Goal: Transaction & Acquisition: Book appointment/travel/reservation

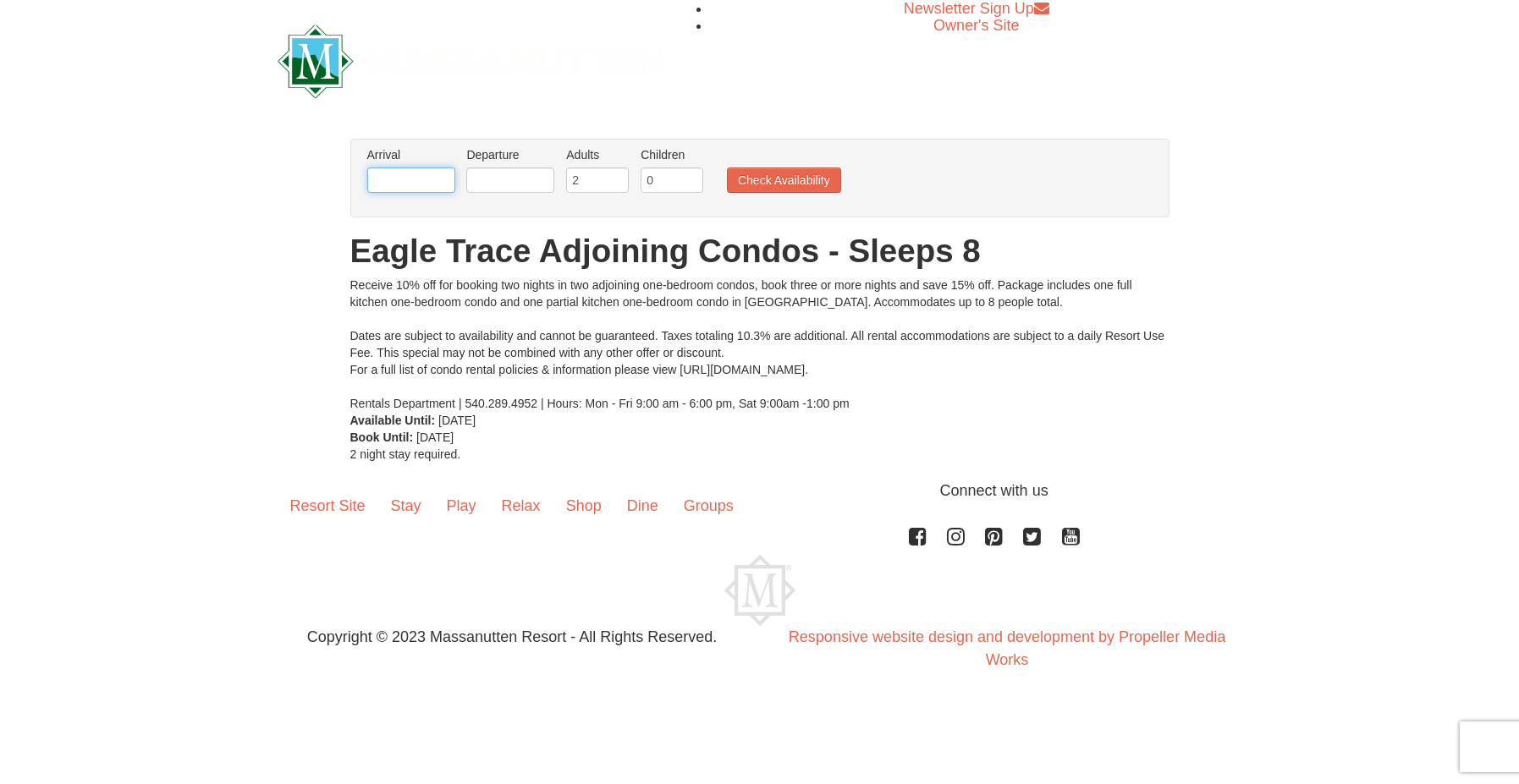
click at [396, 177] on input "text" at bounding box center [410, 180] width 88 height 25
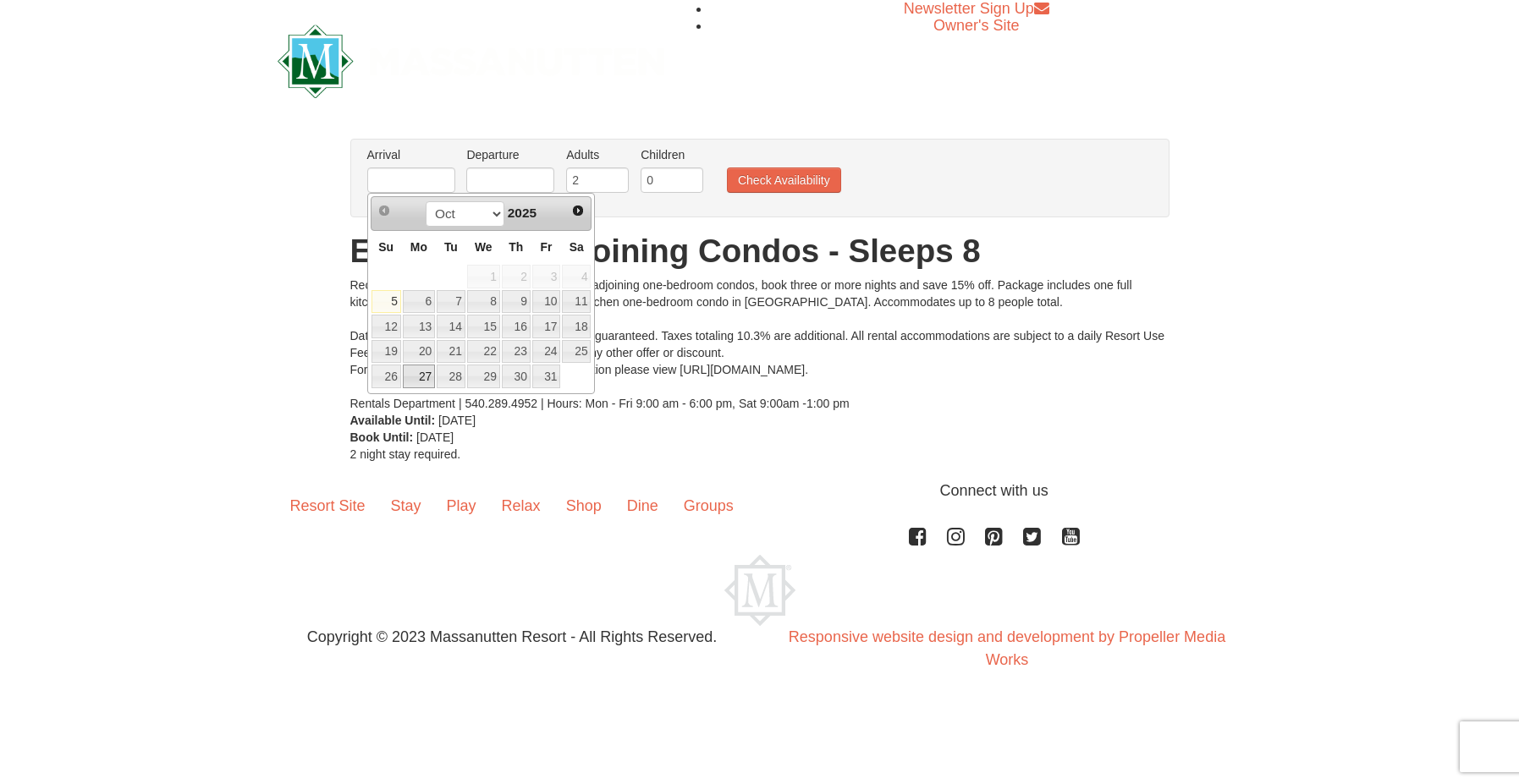
click at [430, 374] on link "27" at bounding box center [418, 376] width 32 height 23
type input "[DATE]"
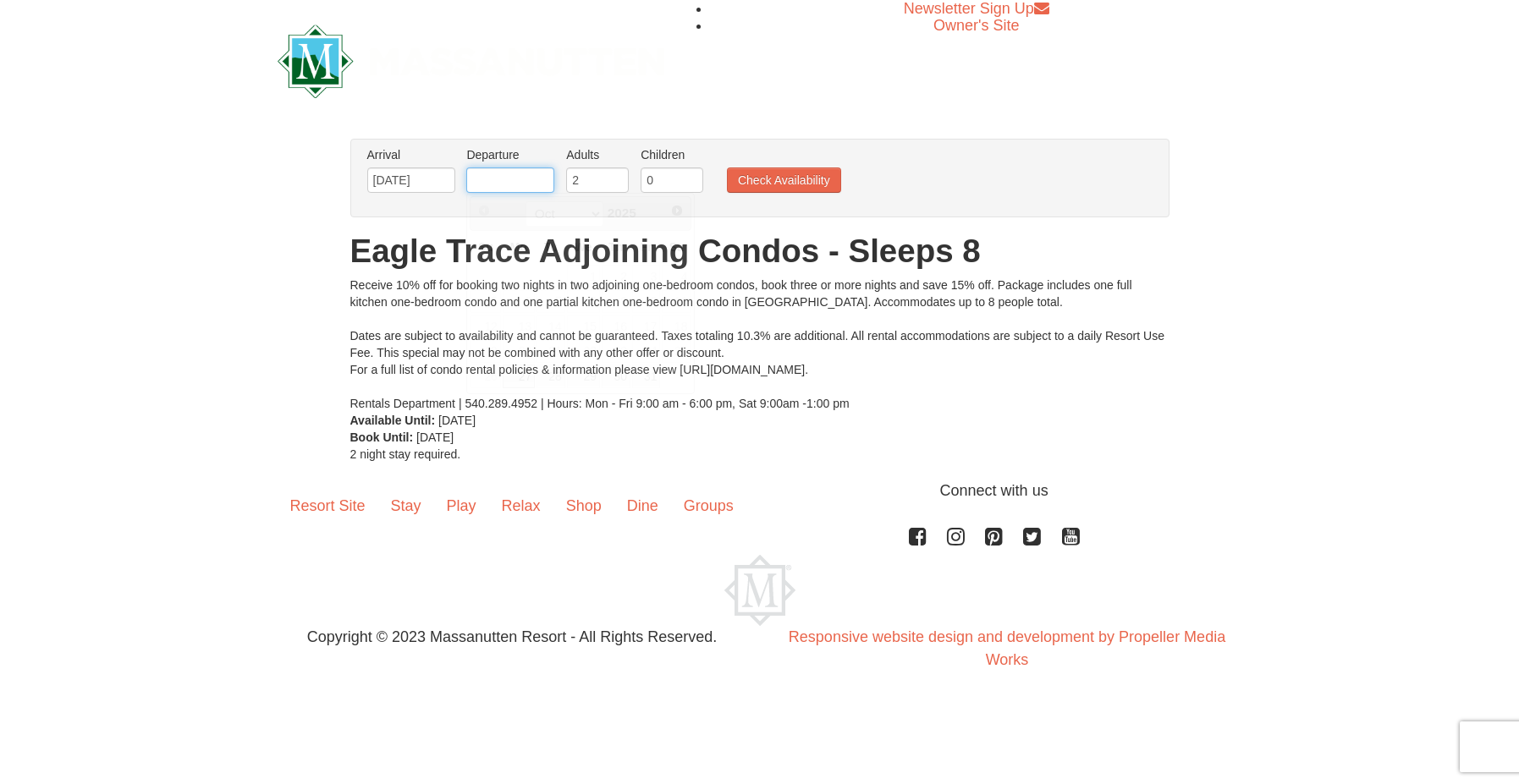
click at [497, 176] on input "text" at bounding box center [509, 180] width 88 height 25
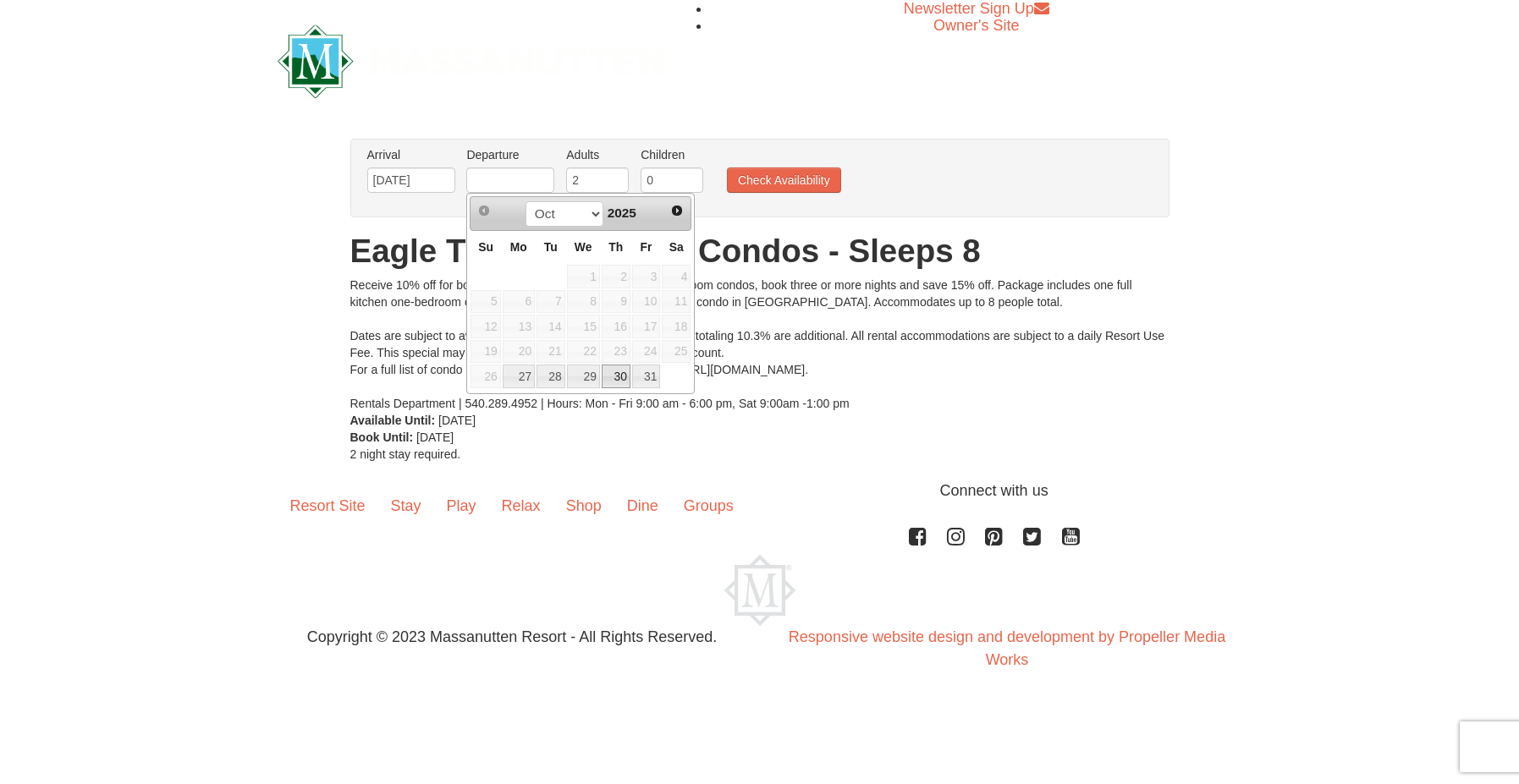
click at [623, 379] on link "30" at bounding box center [615, 376] width 29 height 23
type input "[DATE]"
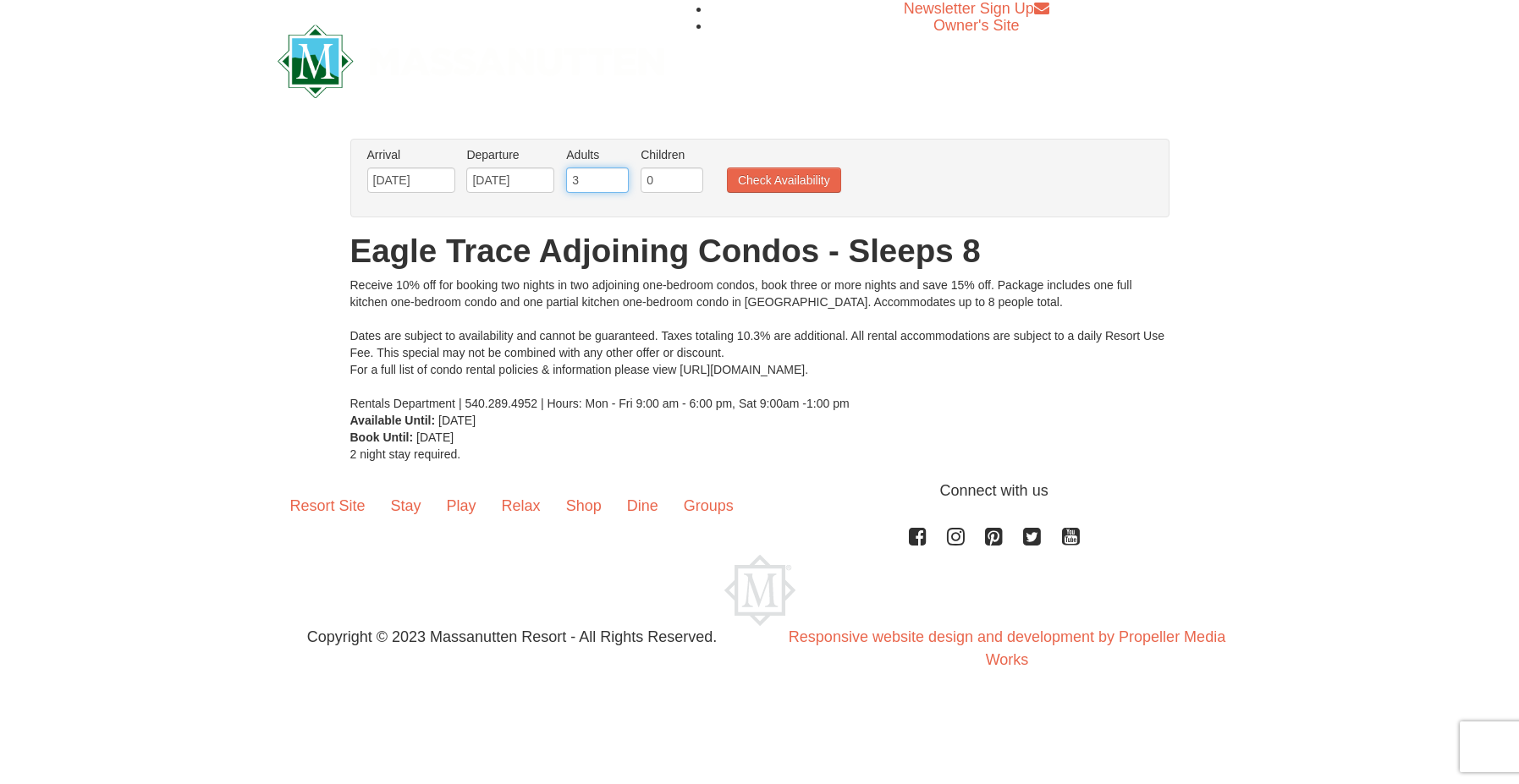
click at [616, 175] on input "3" at bounding box center [597, 180] width 62 height 25
type input "4"
click at [616, 175] on input "4" at bounding box center [597, 180] width 62 height 25
click at [757, 180] on button "Check Availability" at bounding box center [784, 180] width 115 height 25
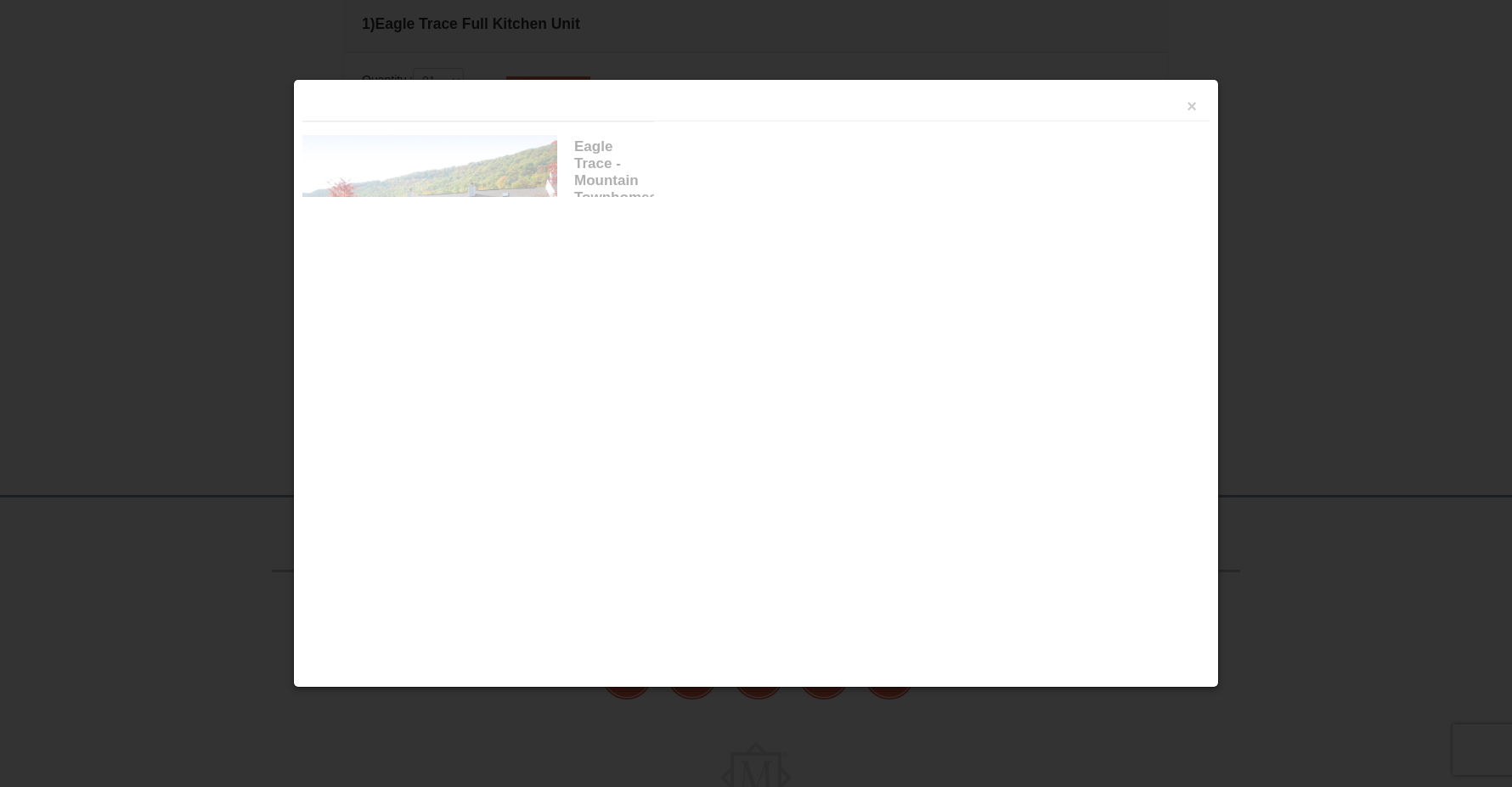
scroll to position [520, 0]
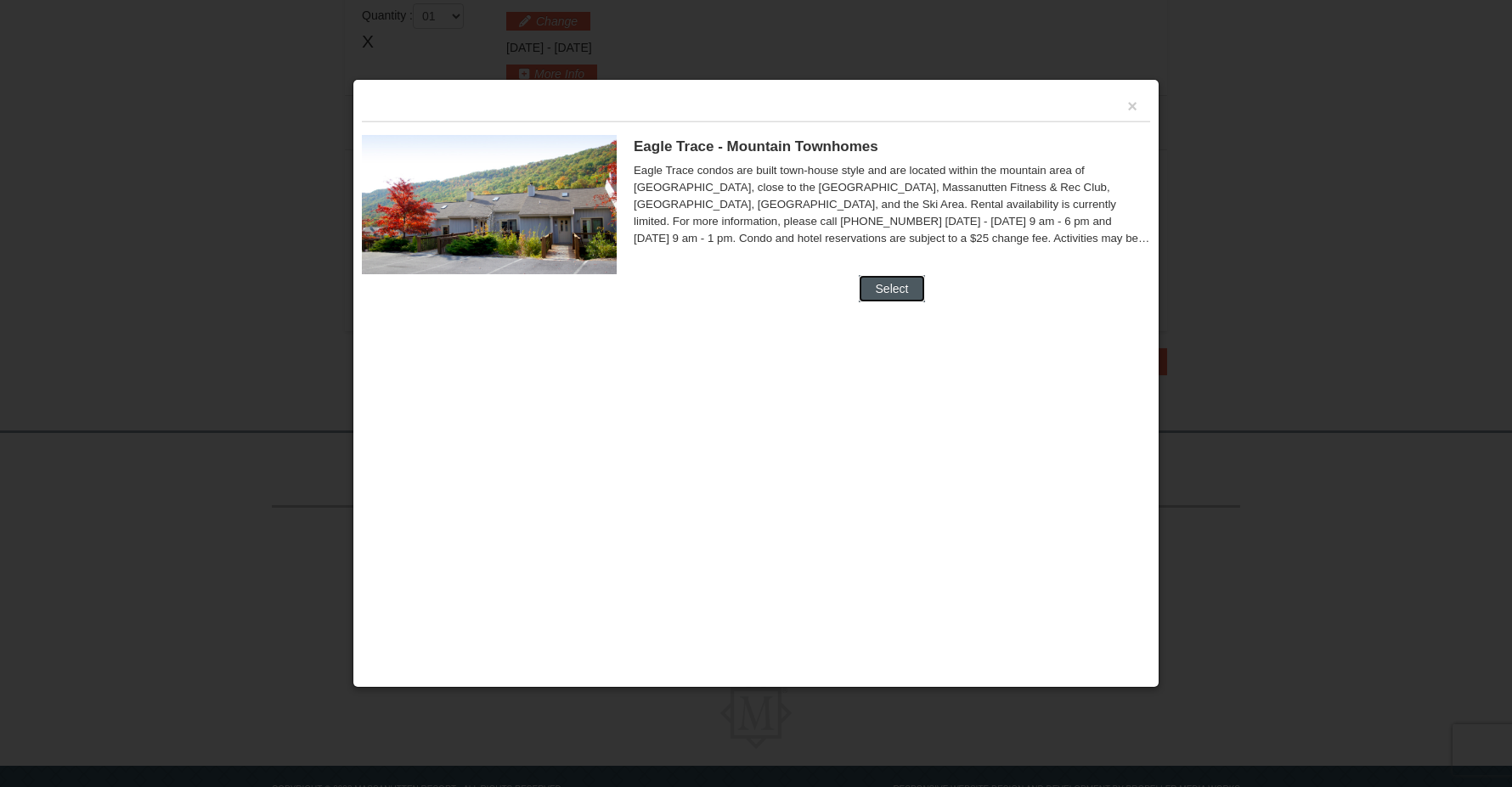
click at [889, 283] on button "Select" at bounding box center [892, 288] width 67 height 27
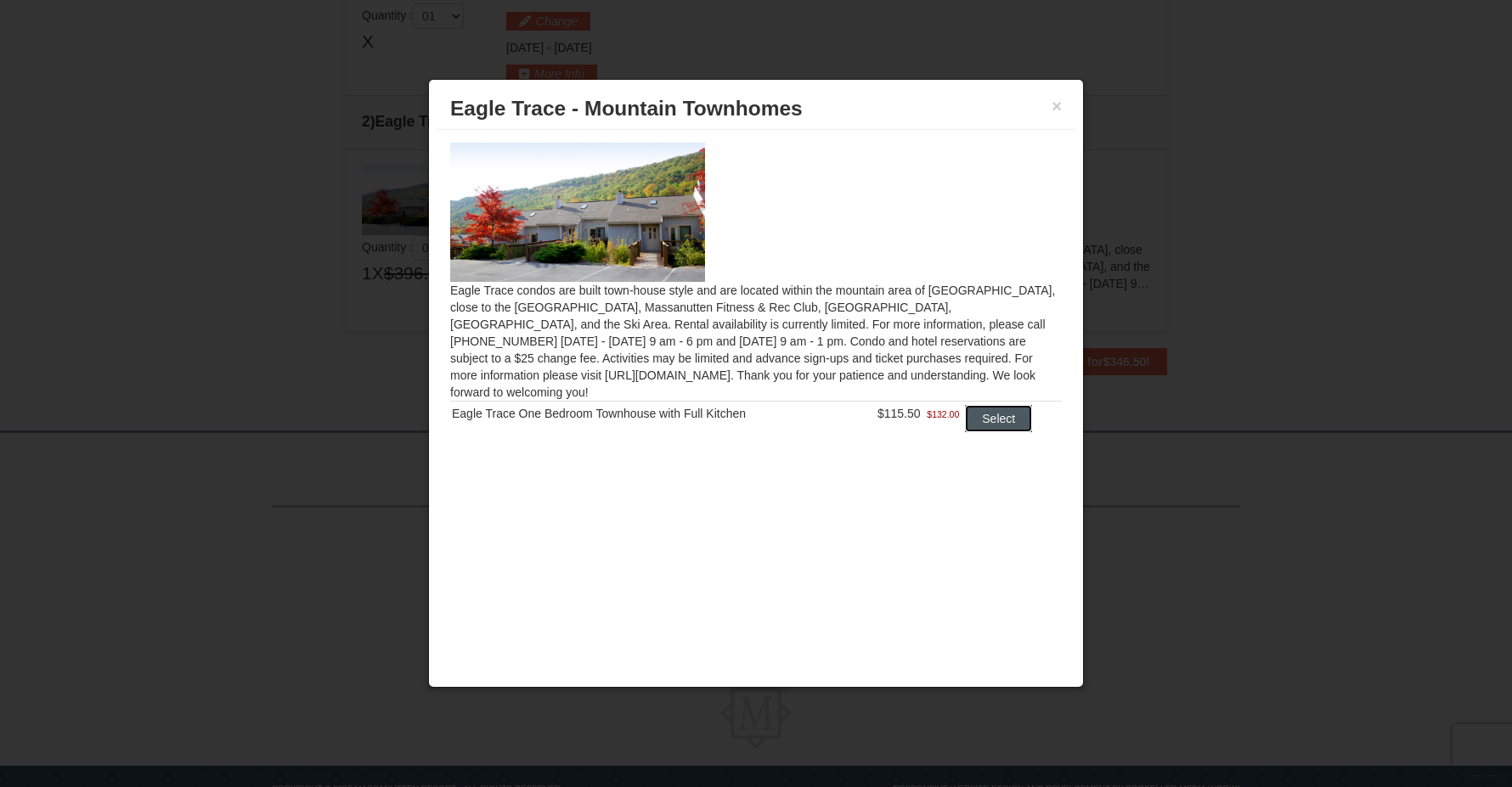
click at [991, 405] on button "Select" at bounding box center [998, 418] width 67 height 27
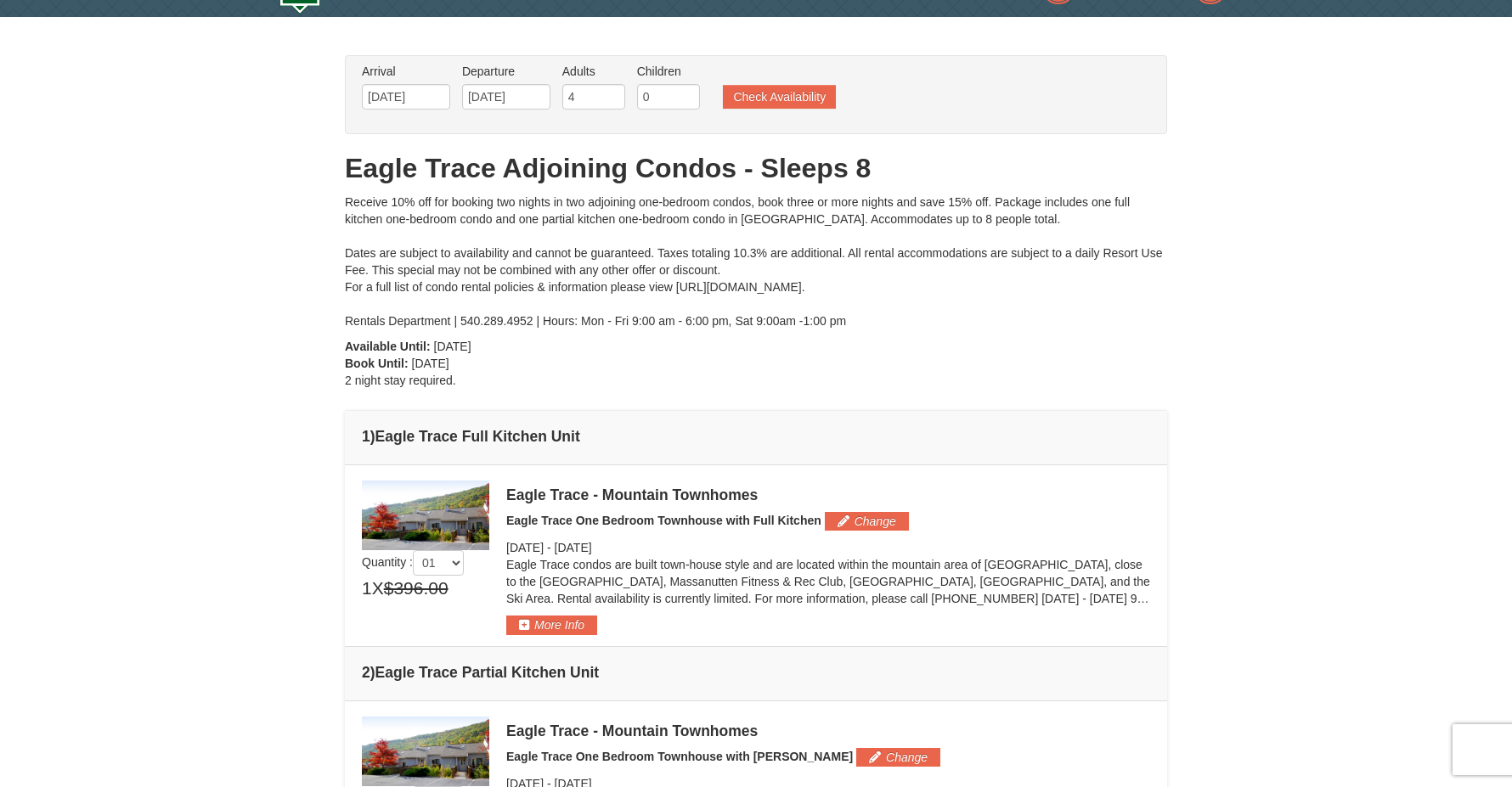
scroll to position [37, 0]
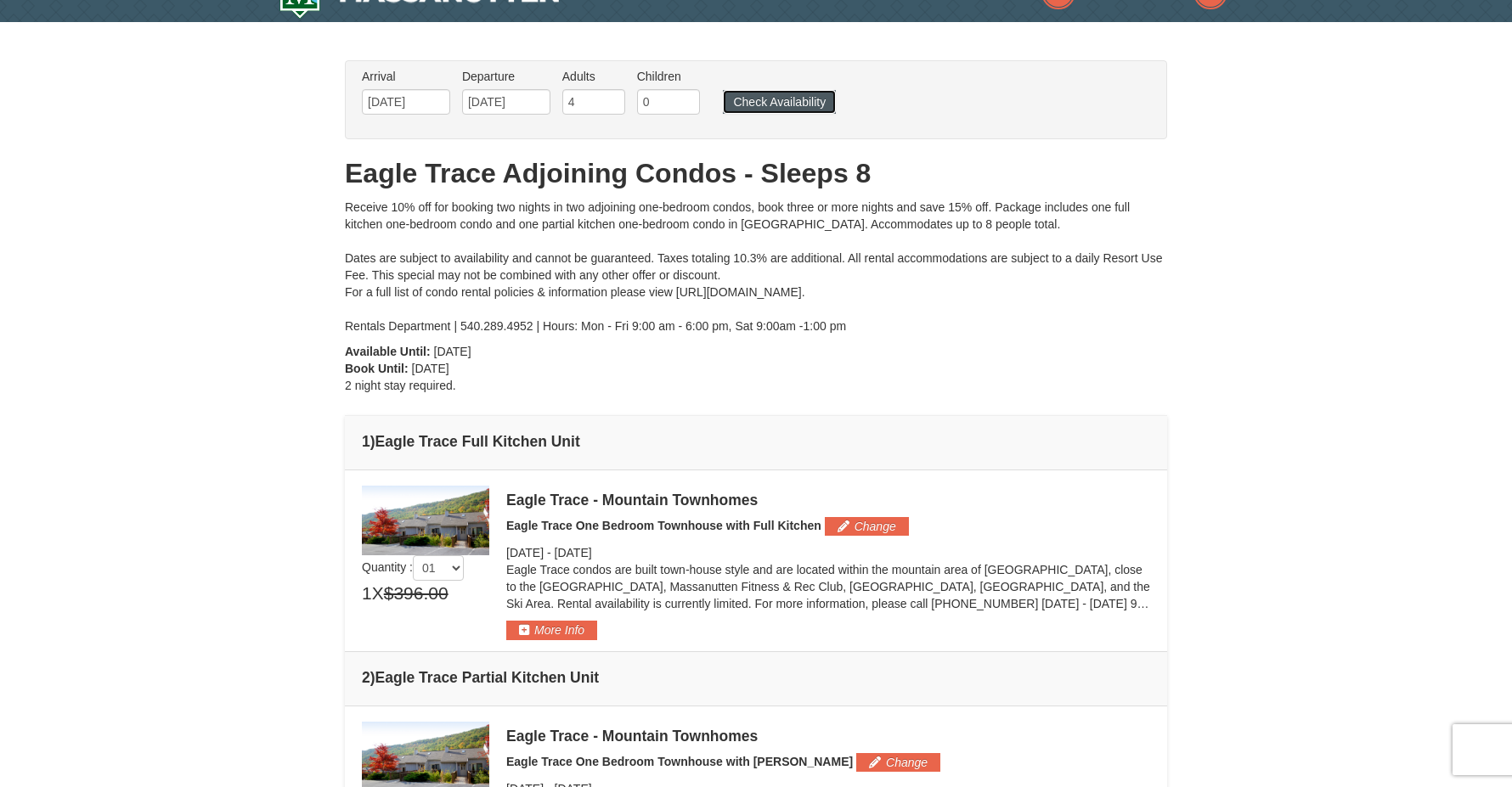
click at [784, 107] on button "Check Availability" at bounding box center [780, 101] width 113 height 24
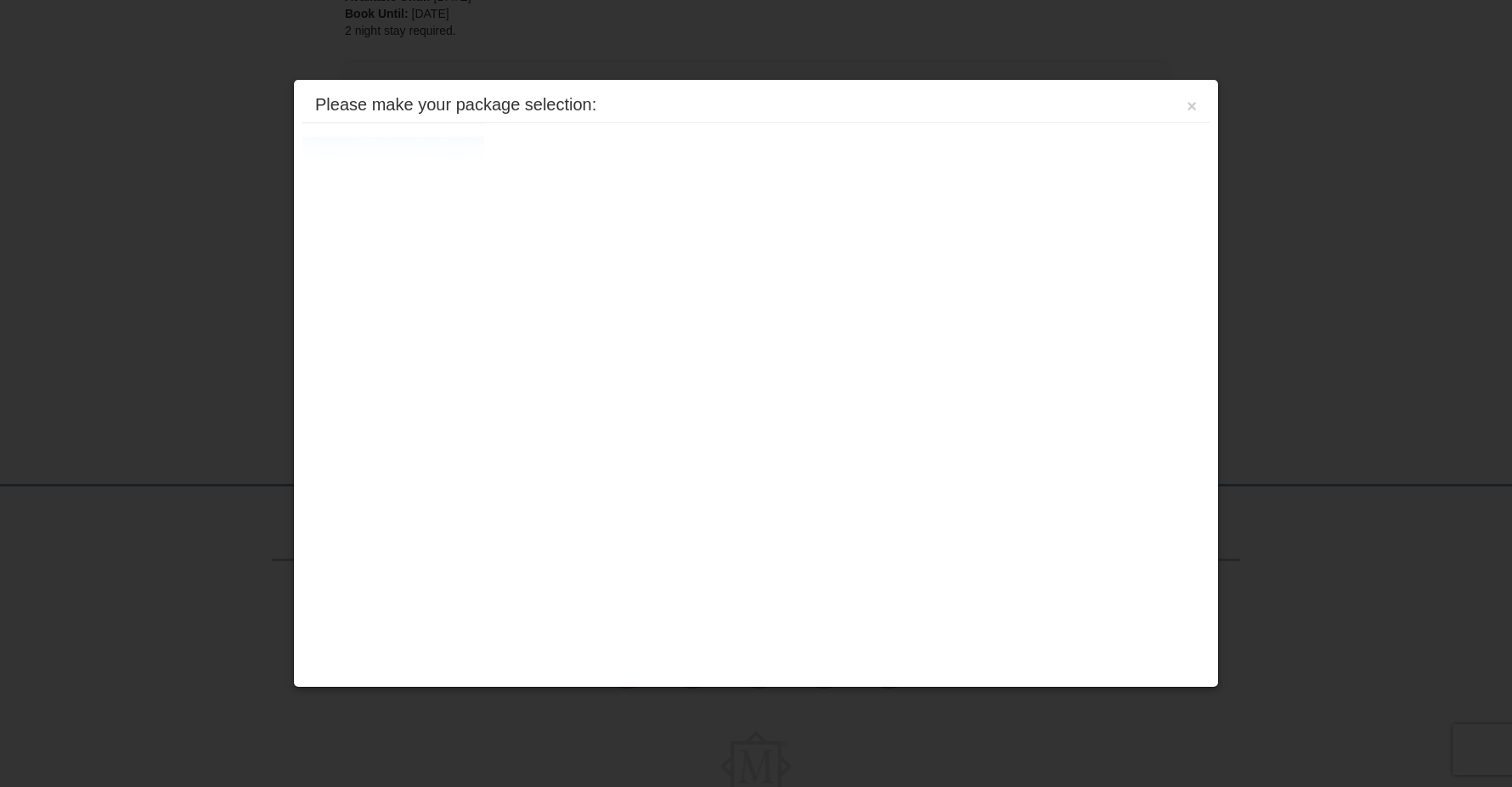
scroll to position [497, 0]
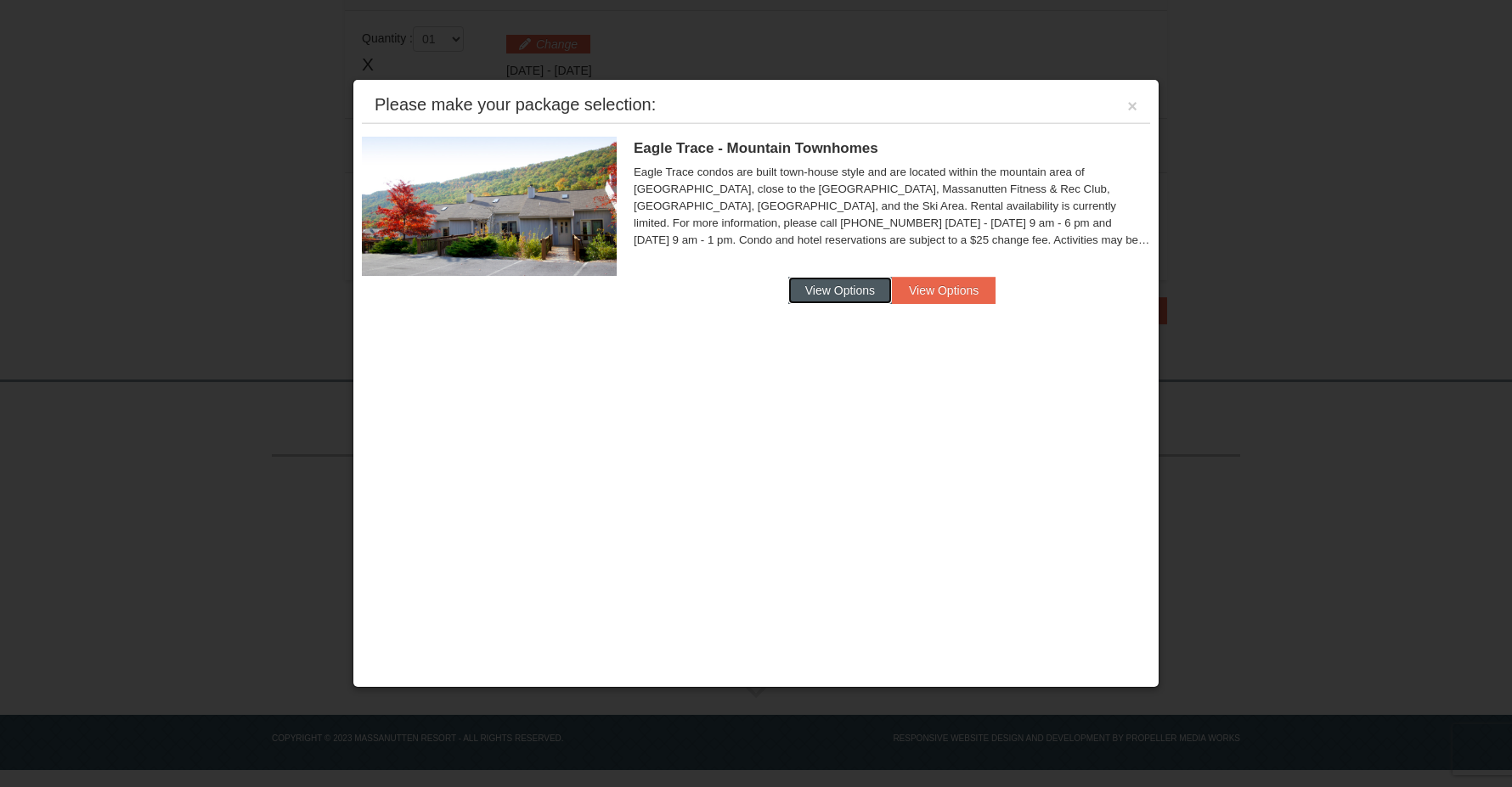
click at [839, 295] on button "View Options" at bounding box center [840, 290] width 104 height 27
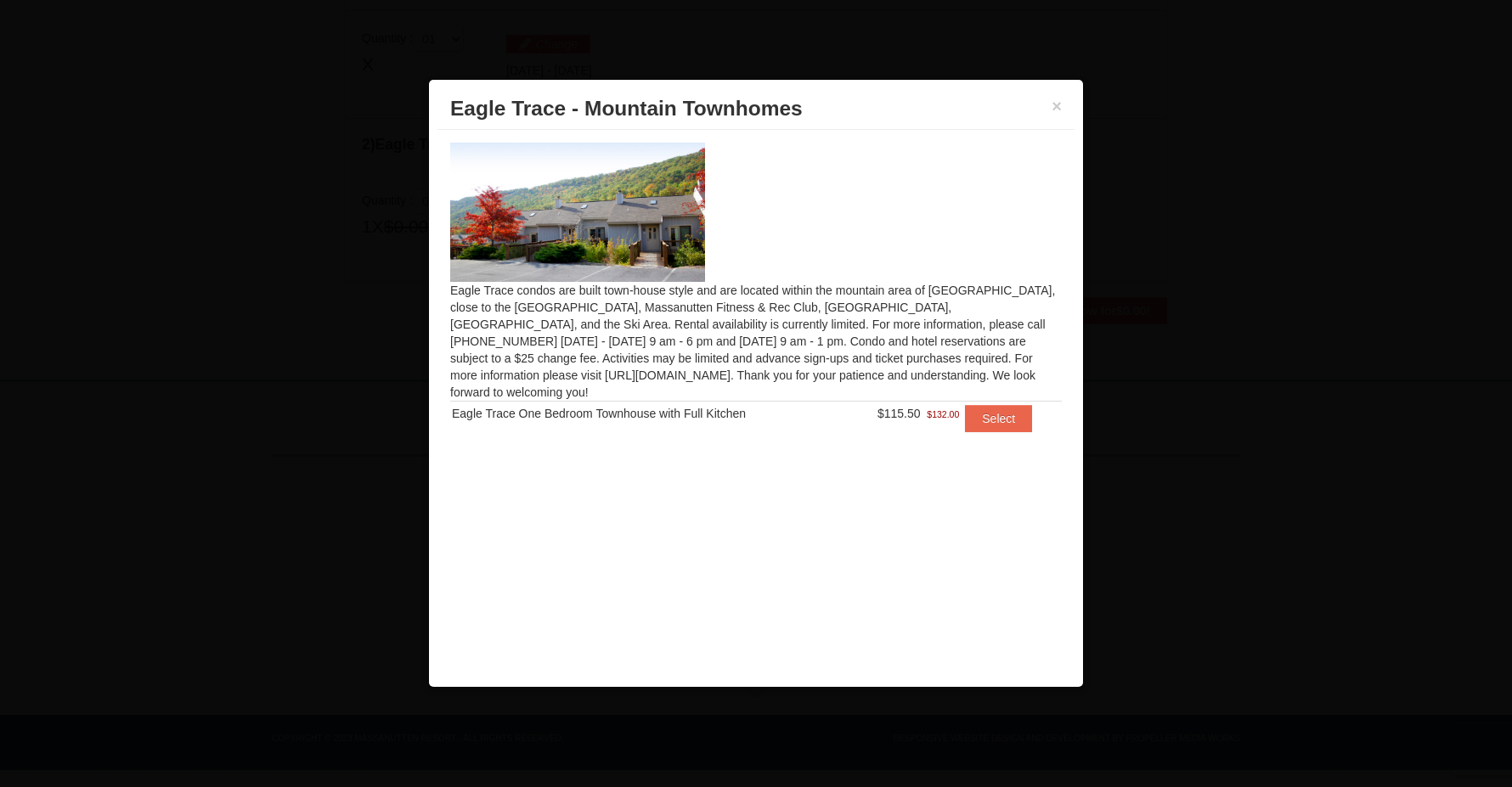
scroll to position [37, 0]
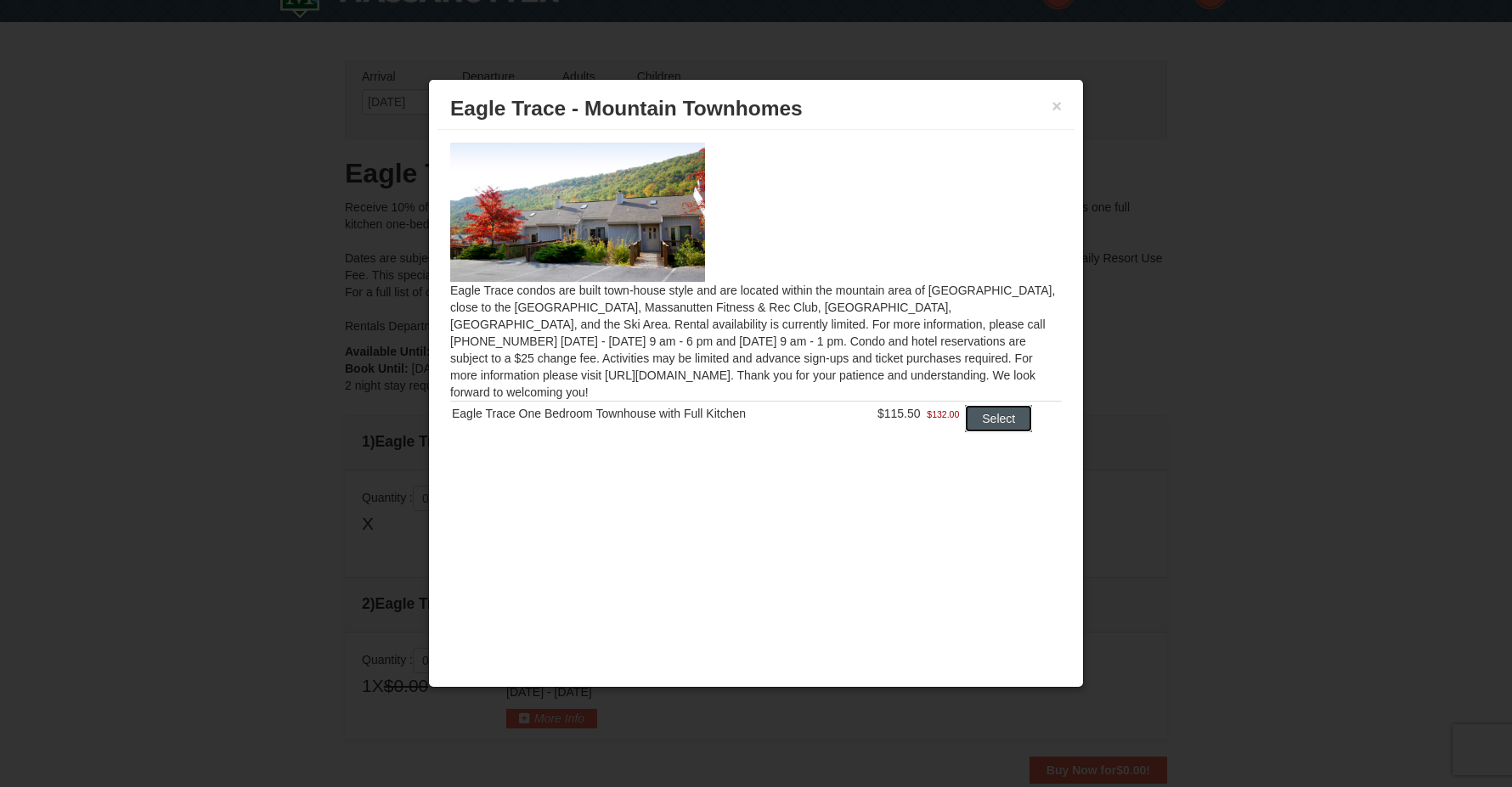
click at [989, 405] on button "Select" at bounding box center [998, 418] width 67 height 27
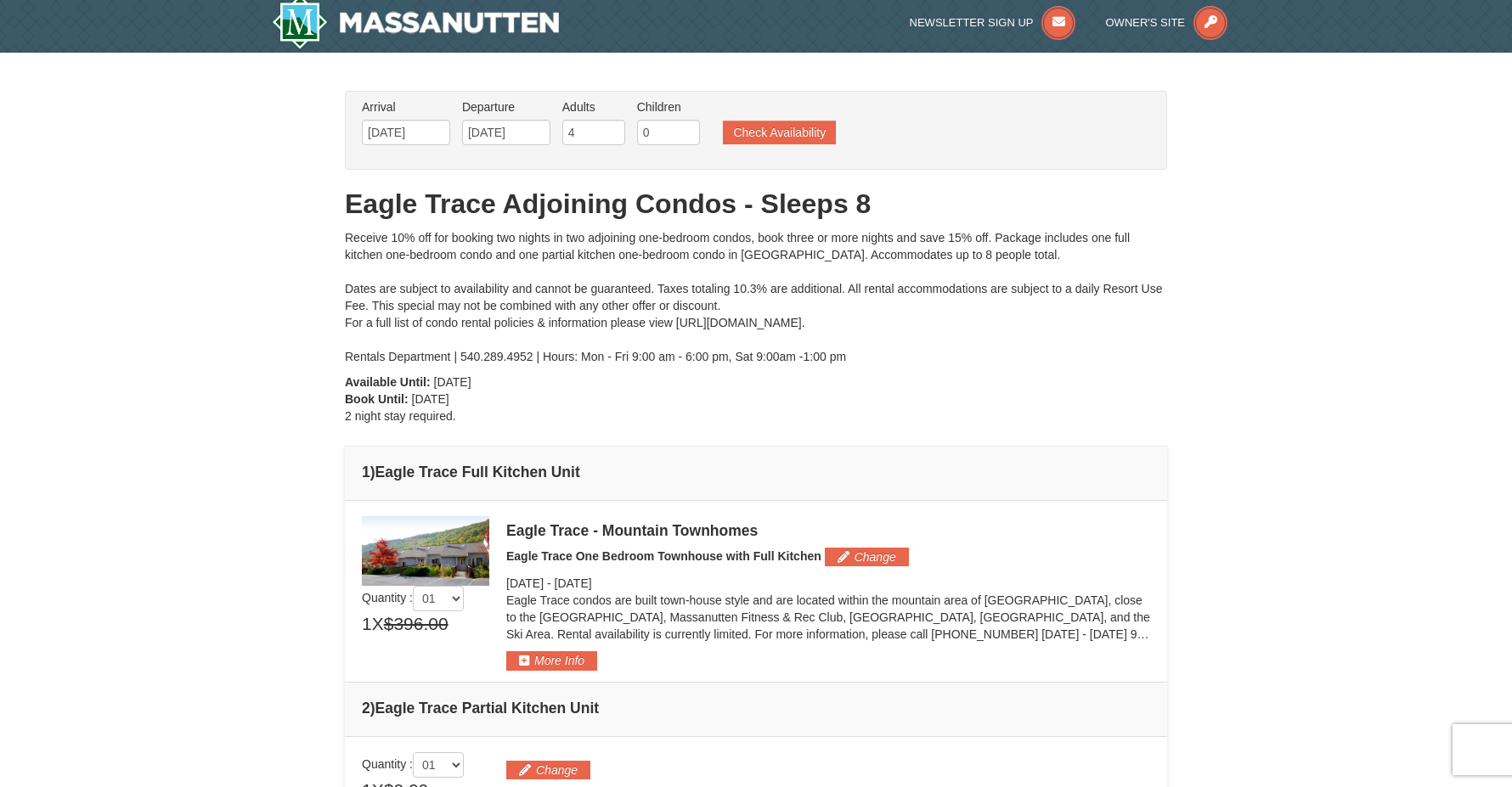
scroll to position [0, 0]
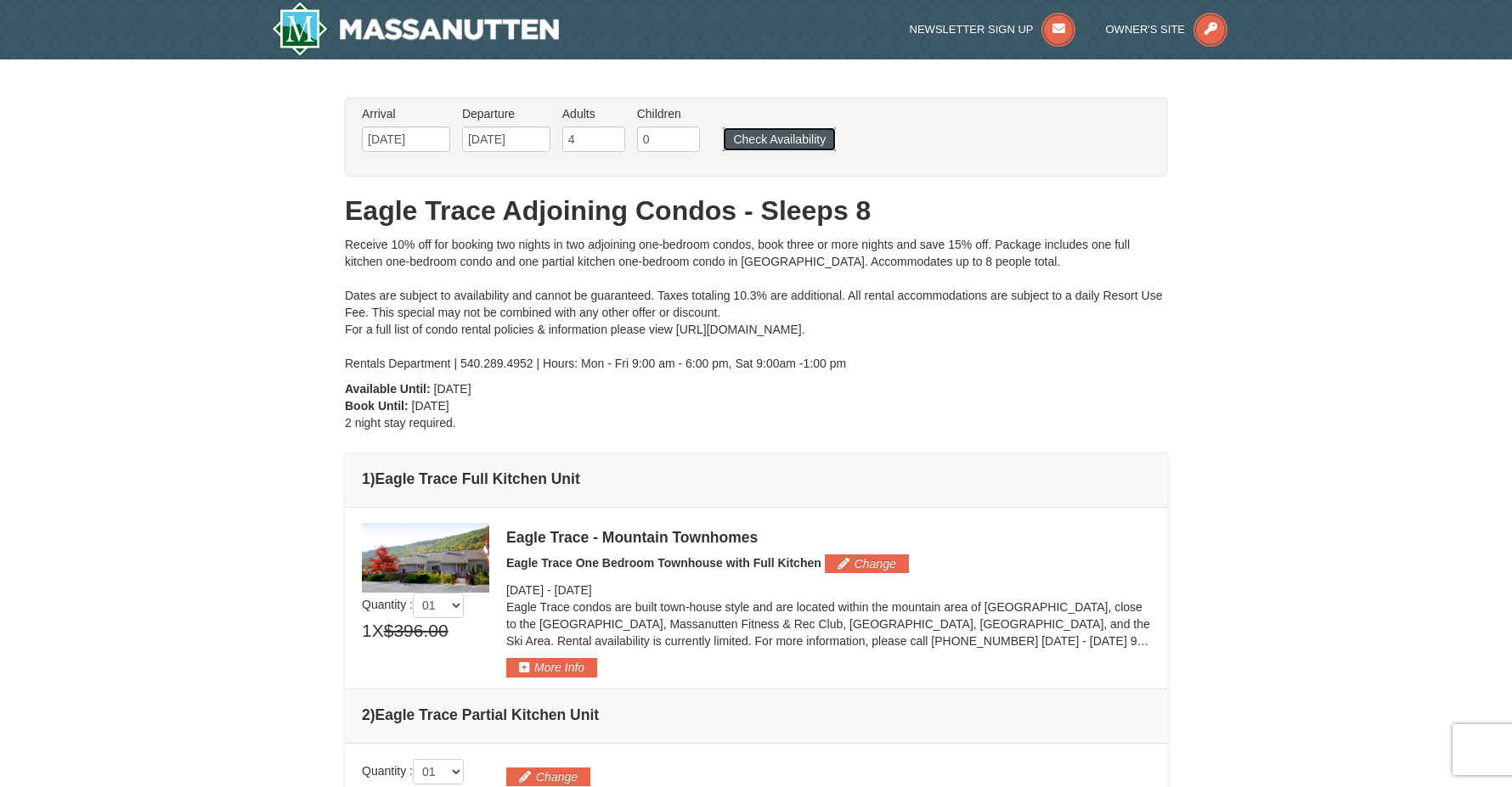
click at [742, 140] on button "Check Availability" at bounding box center [780, 138] width 113 height 24
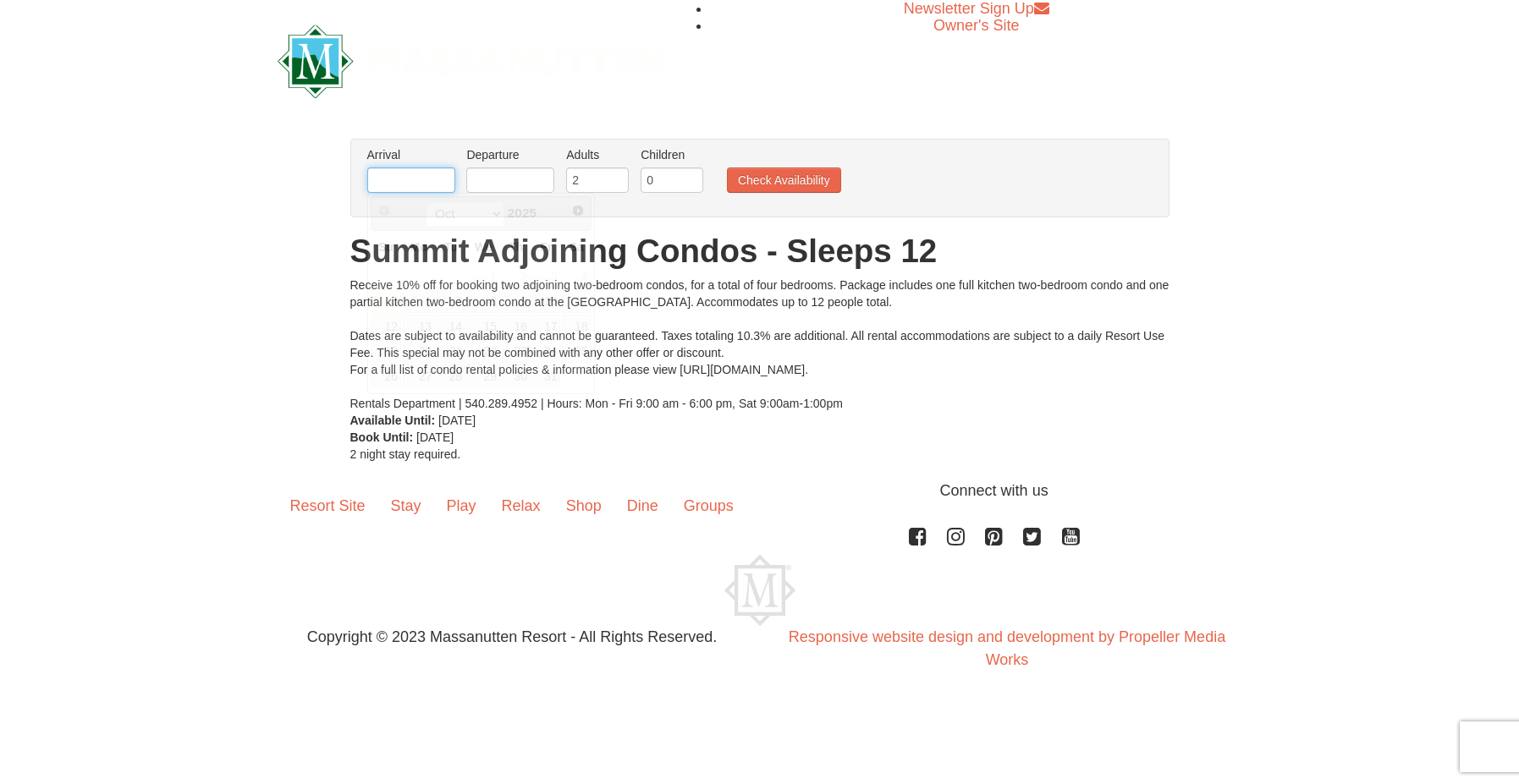
click at [397, 180] on input "text" at bounding box center [410, 180] width 88 height 25
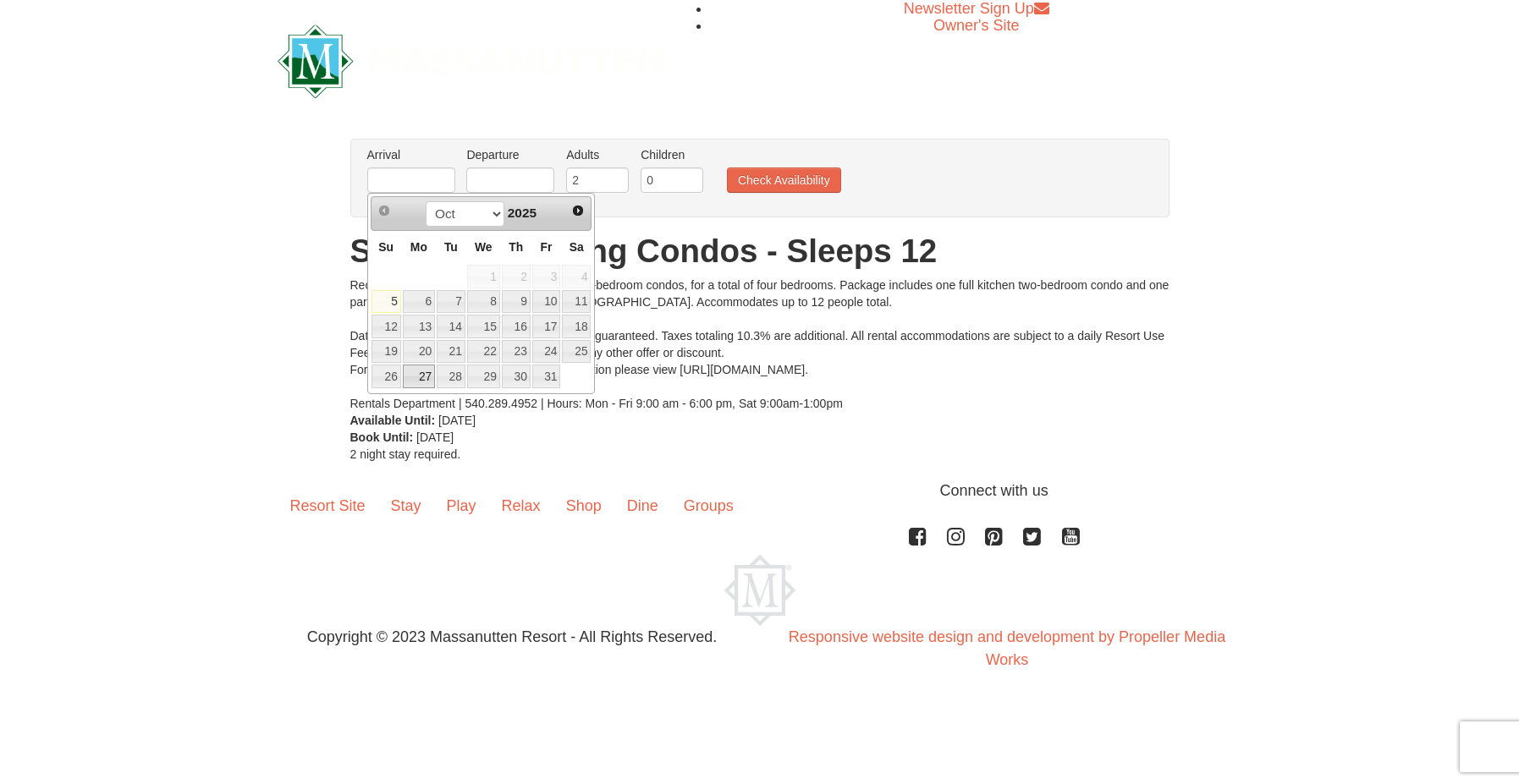
click at [429, 379] on link "27" at bounding box center [418, 376] width 32 height 23
type input "[DATE]"
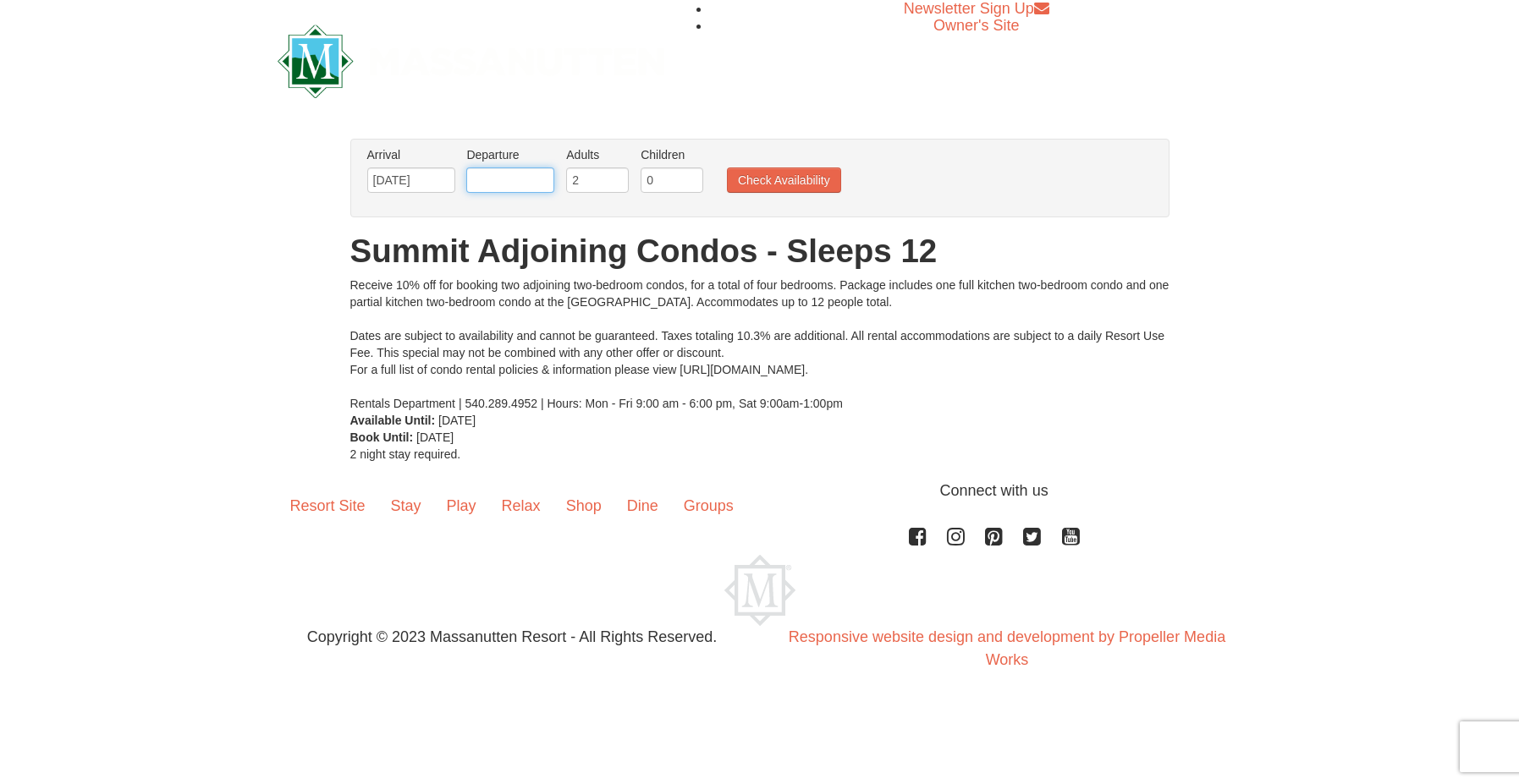
click at [519, 180] on input "text" at bounding box center [509, 180] width 88 height 25
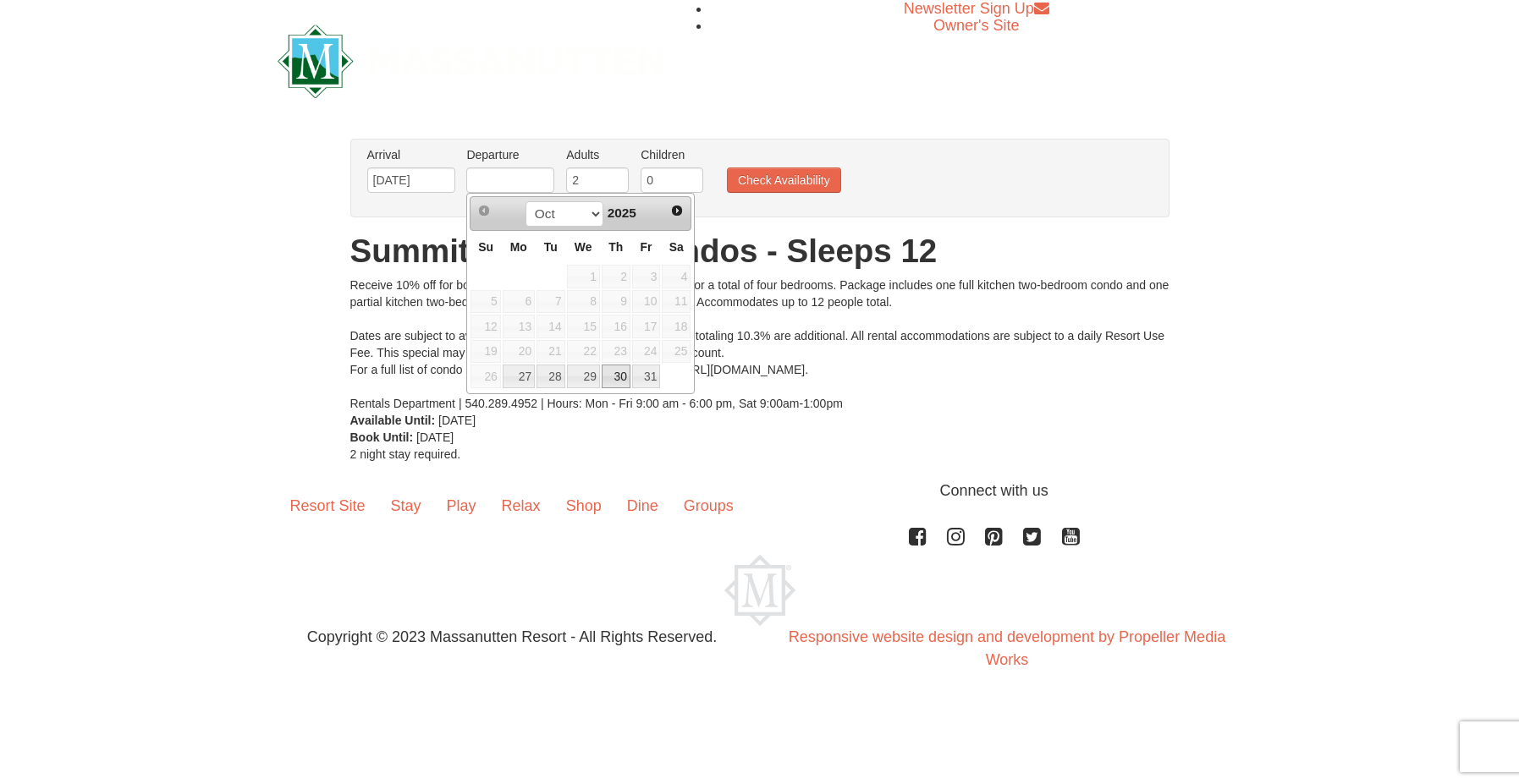
click at [625, 372] on link "30" at bounding box center [615, 376] width 29 height 23
type input "[DATE]"
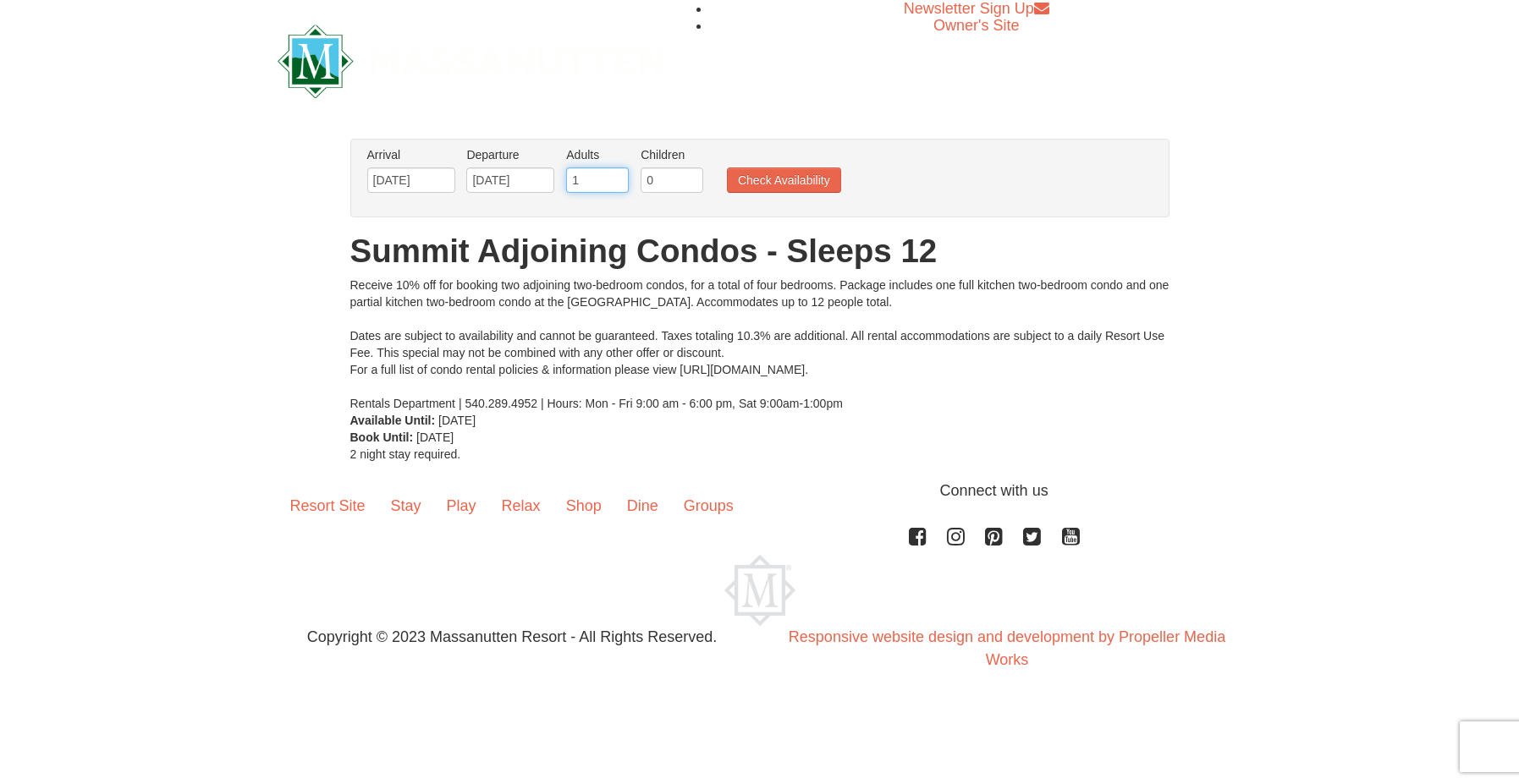
click at [617, 187] on input "1" at bounding box center [597, 180] width 62 height 25
click at [617, 177] on input "2" at bounding box center [597, 180] width 62 height 25
click at [617, 177] on input "3" at bounding box center [597, 180] width 62 height 25
click at [616, 178] on input "4" at bounding box center [597, 180] width 62 height 25
click at [614, 179] on input "5" at bounding box center [597, 180] width 62 height 25
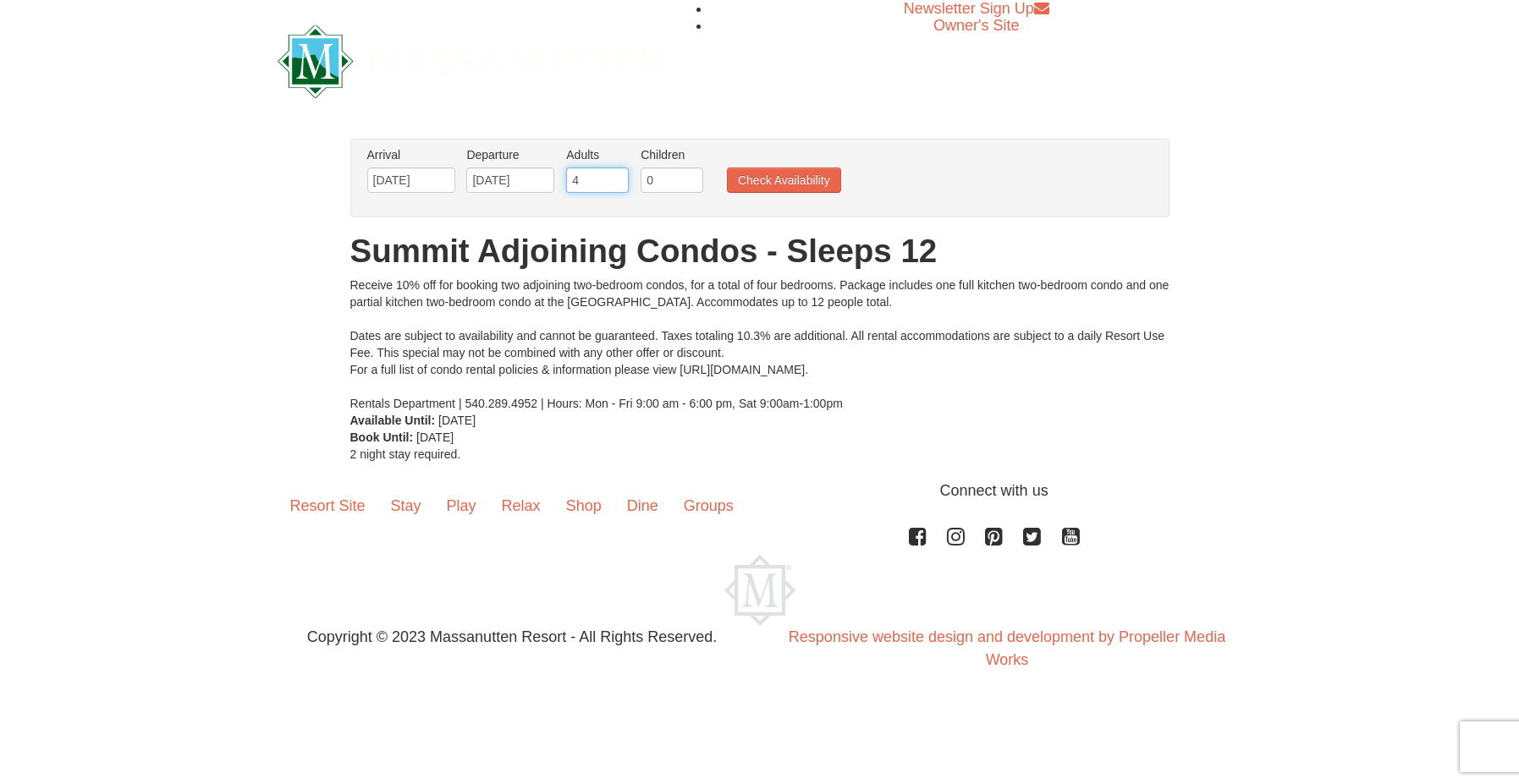
type input "4"
click at [614, 186] on input "4" at bounding box center [597, 180] width 62 height 25
click at [756, 184] on button "Check Availability" at bounding box center [784, 180] width 115 height 25
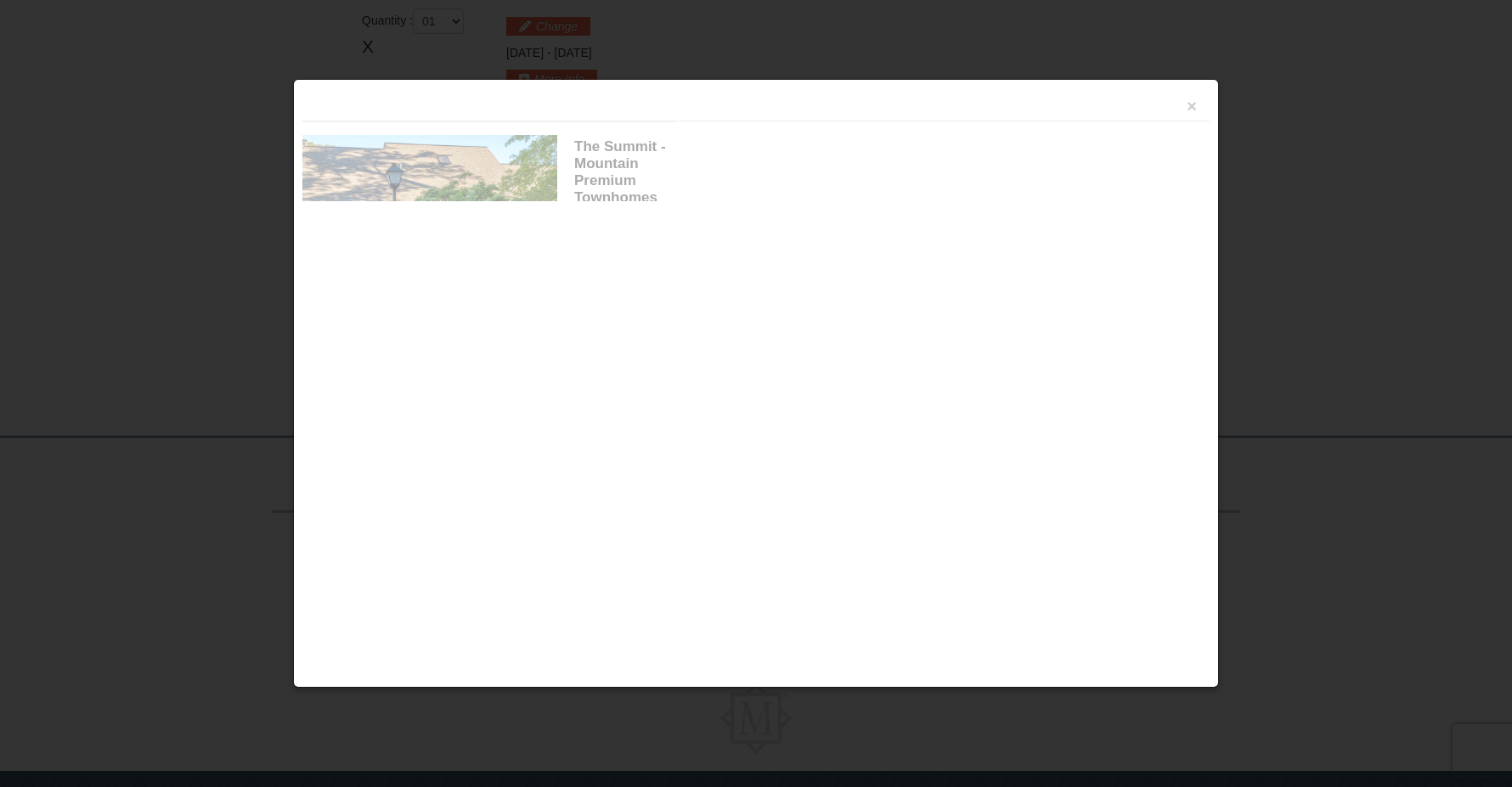
scroll to position [520, 0]
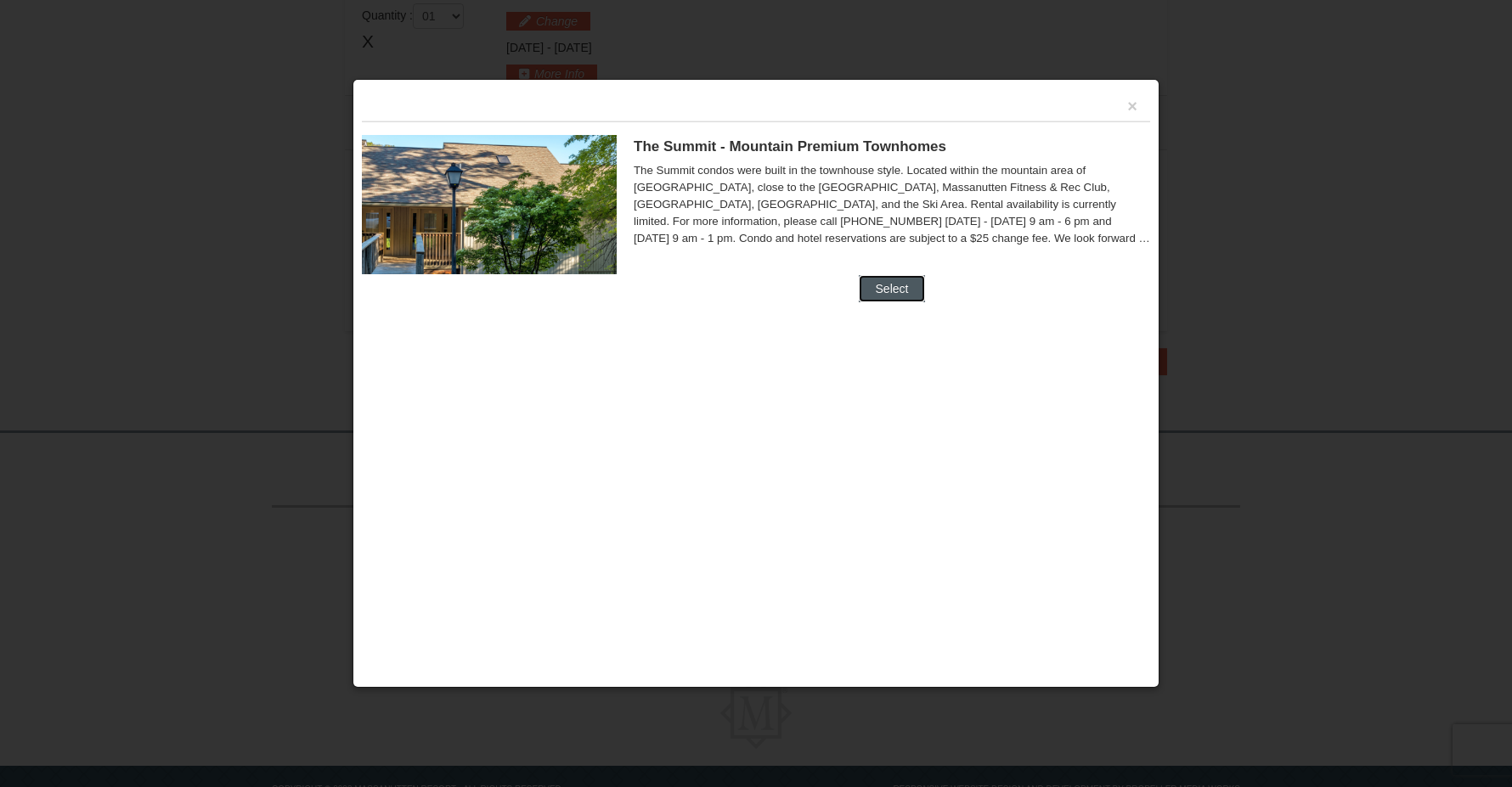
click at [899, 281] on button "Select" at bounding box center [892, 288] width 67 height 27
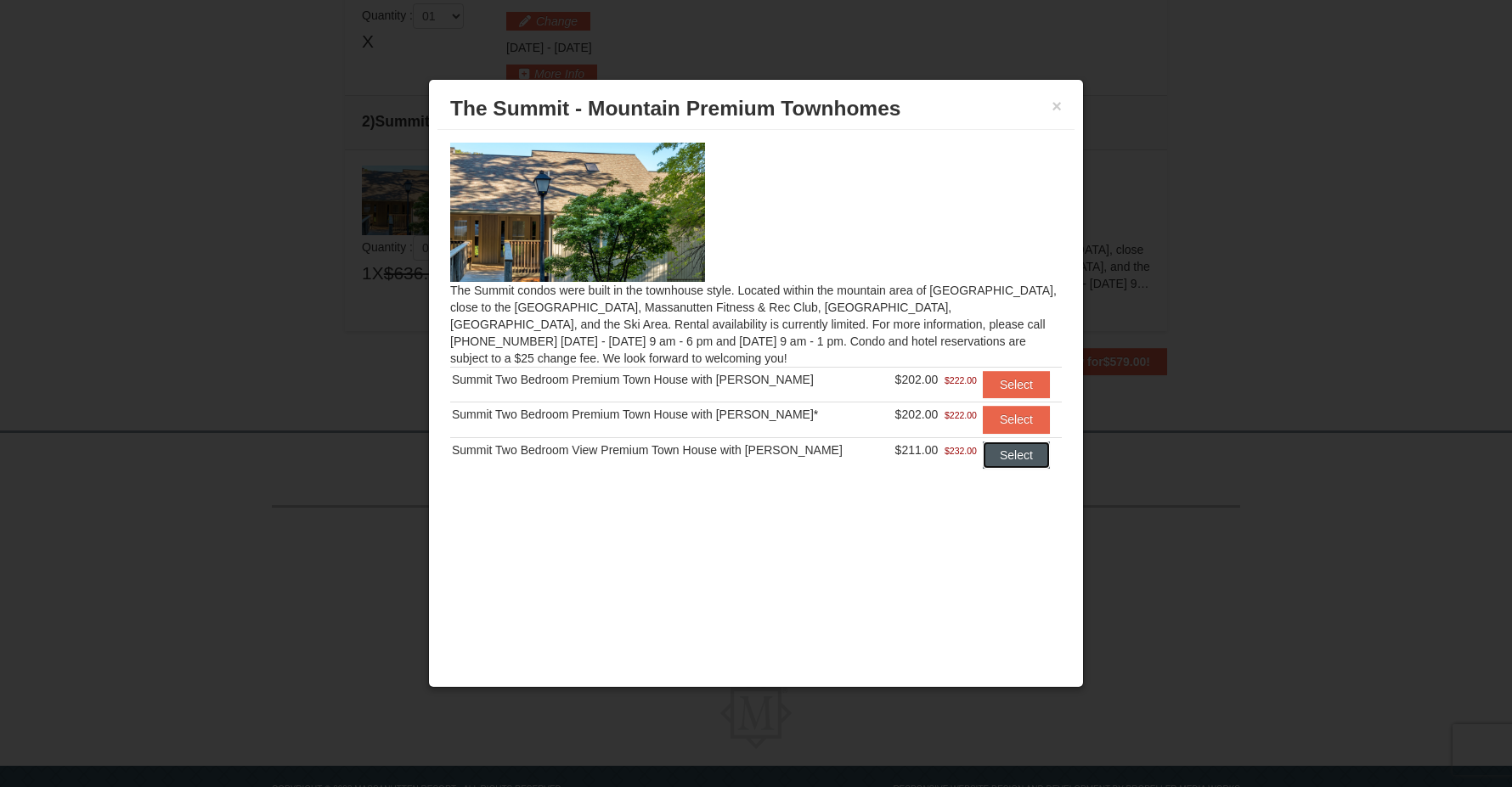
click at [1006, 459] on button "Select" at bounding box center [1016, 454] width 67 height 27
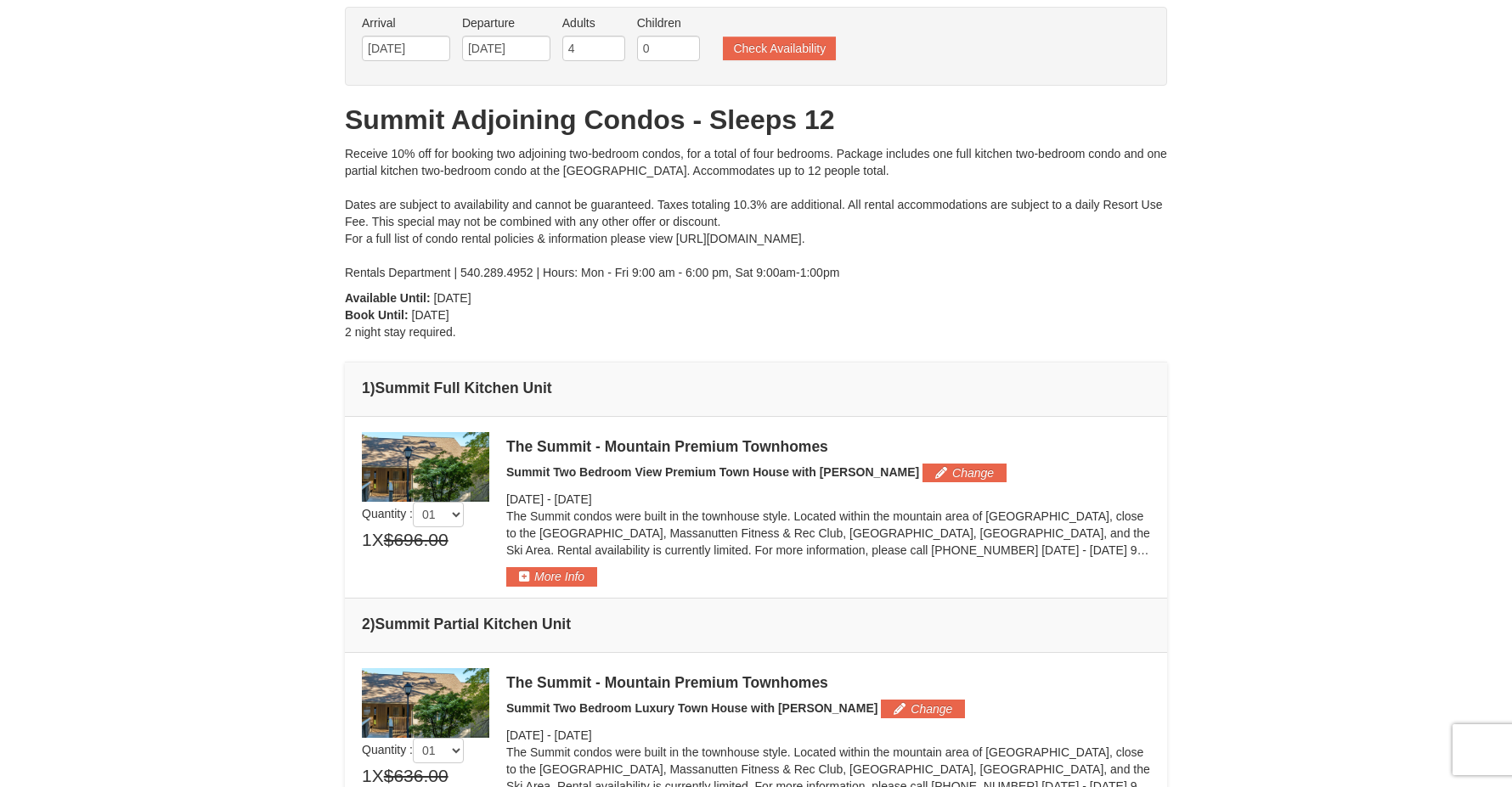
scroll to position [87, 0]
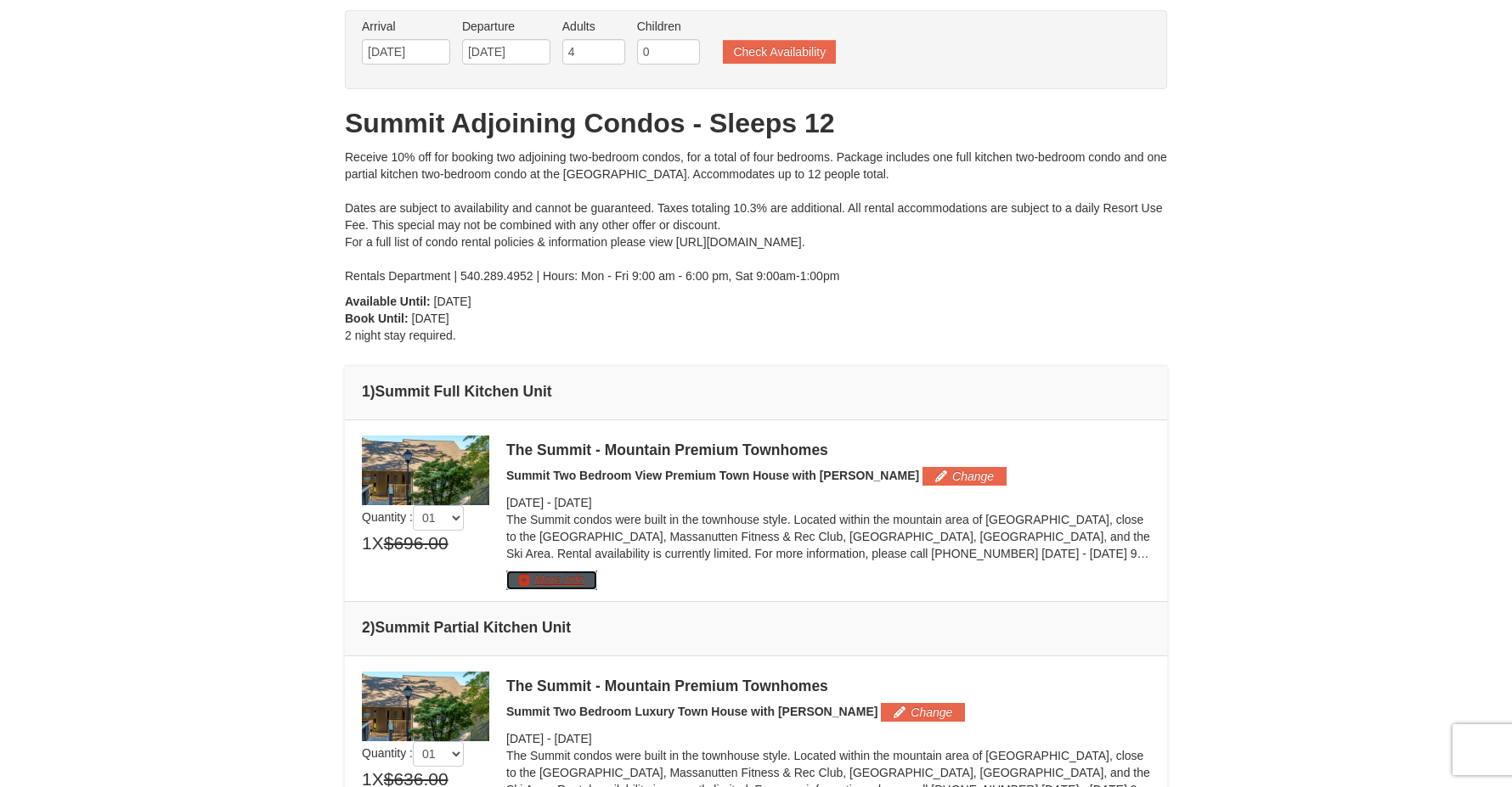
click at [551, 577] on button "More Info" at bounding box center [551, 579] width 91 height 18
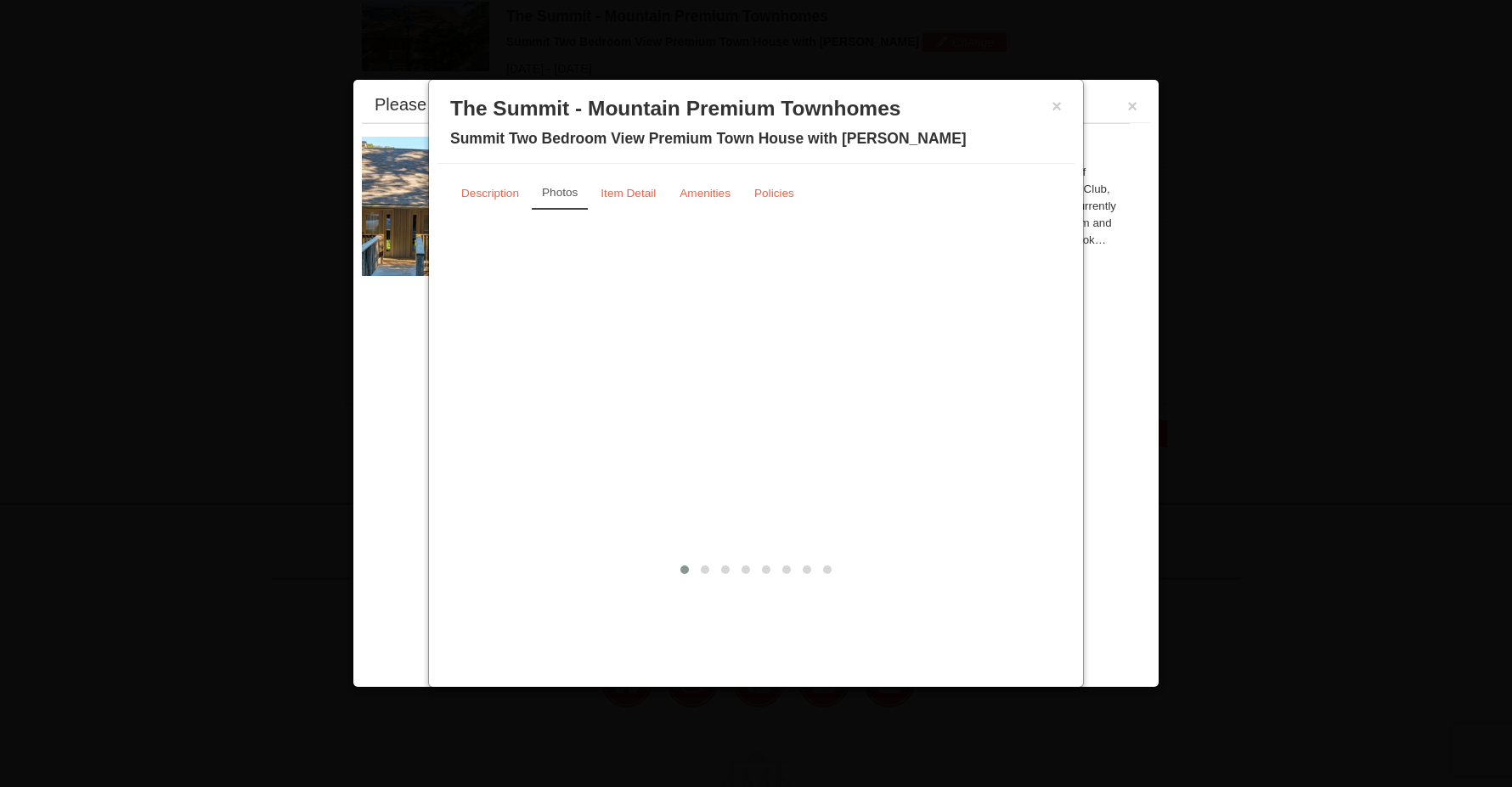
scroll to position [523, 0]
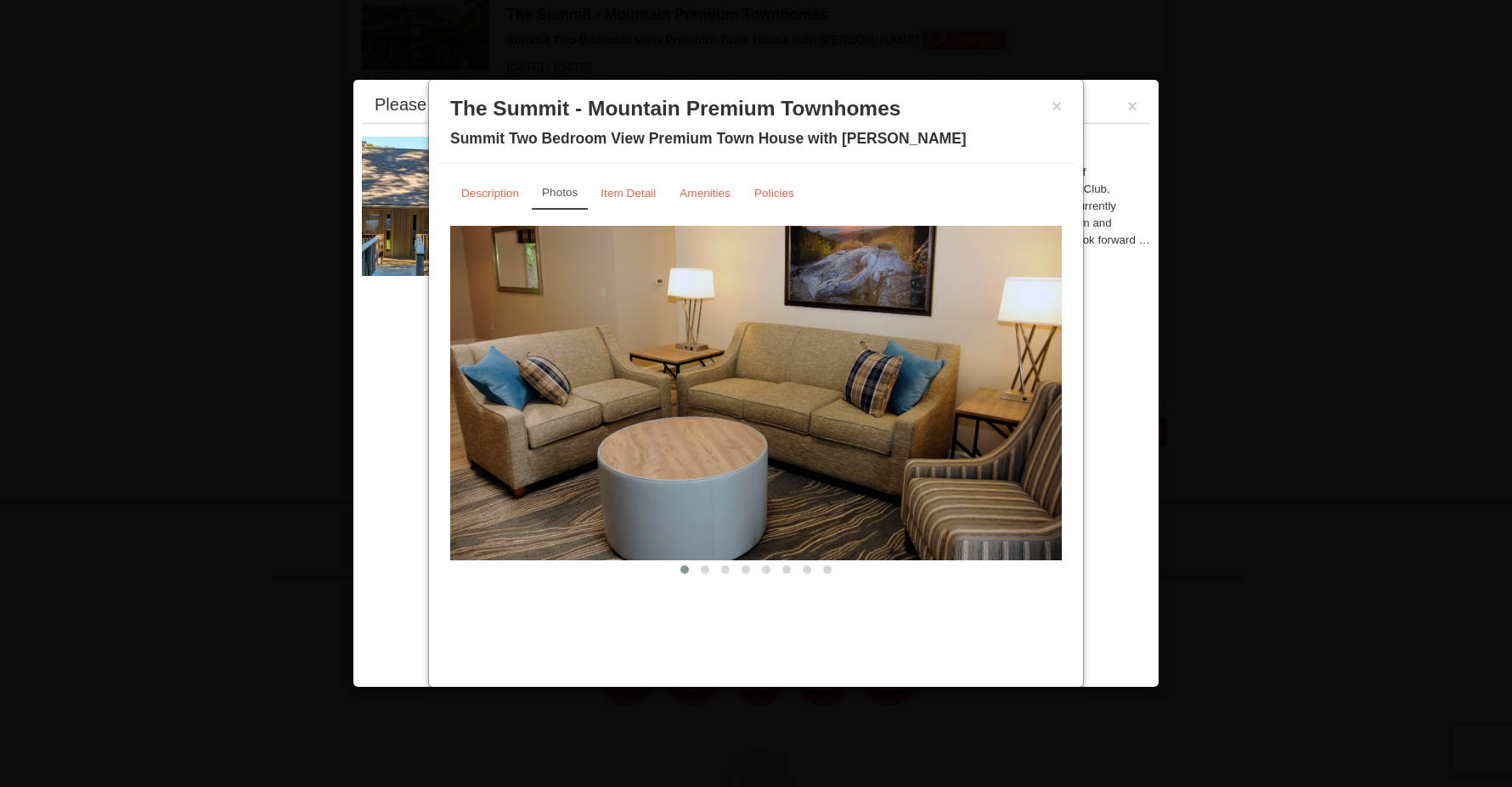
click at [1043, 388] on img at bounding box center [756, 393] width 611 height 334
click at [707, 565] on button at bounding box center [705, 570] width 20 height 17
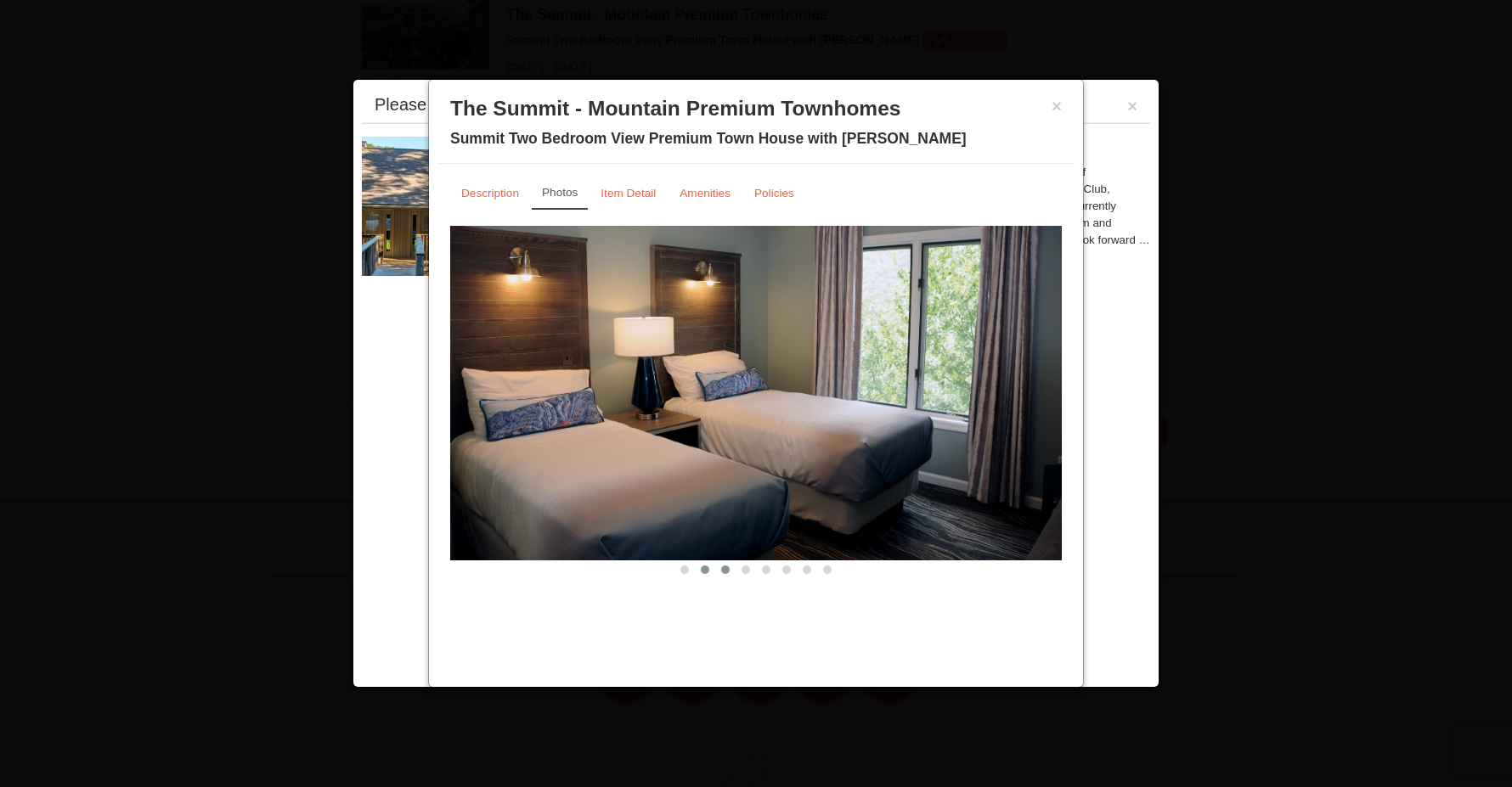
click at [721, 568] on span at bounding box center [726, 569] width 9 height 9
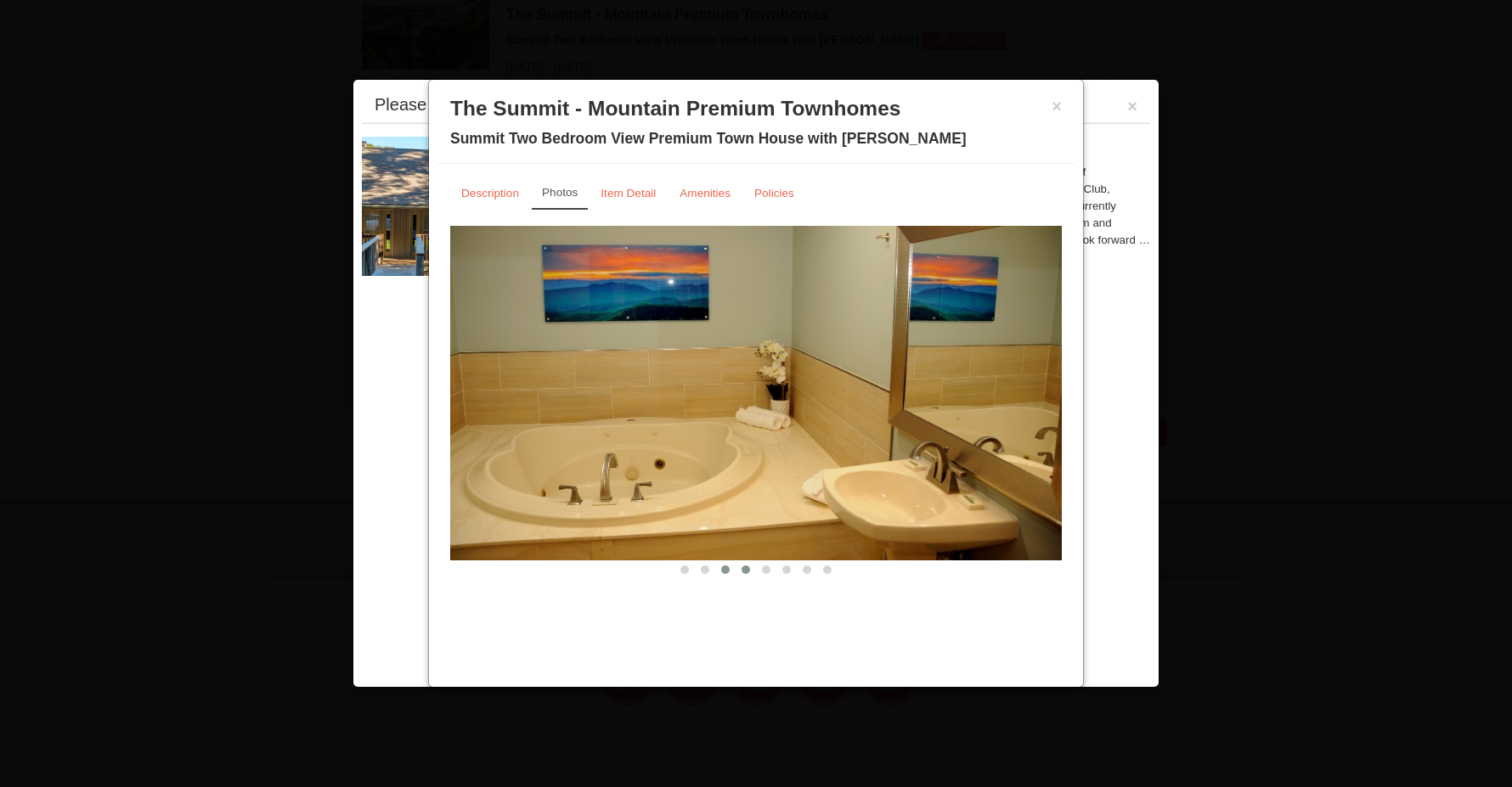
click at [737, 568] on button at bounding box center [746, 570] width 20 height 17
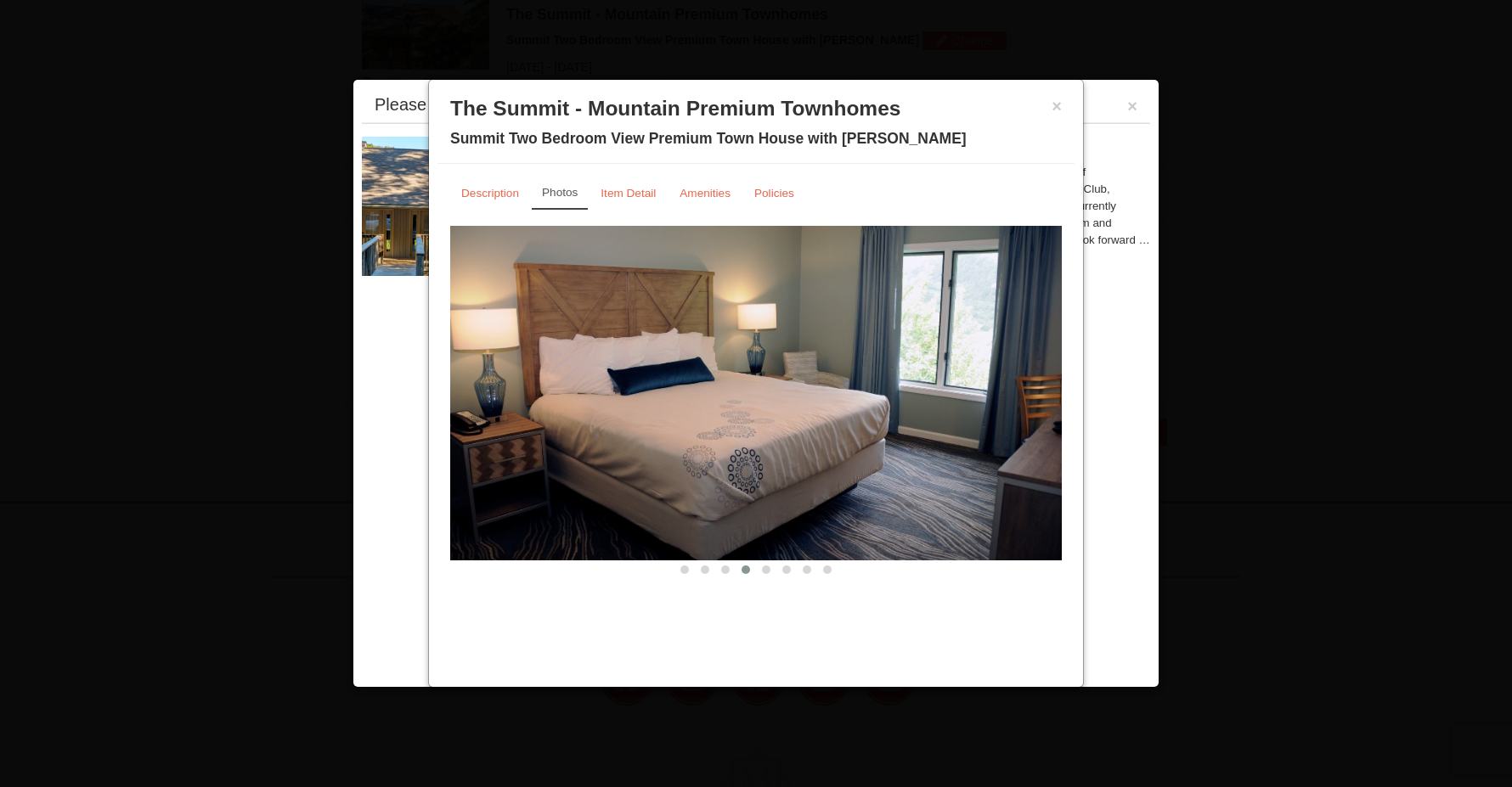
click at [747, 568] on span at bounding box center [746, 569] width 9 height 9
click at [762, 568] on span at bounding box center [766, 569] width 9 height 9
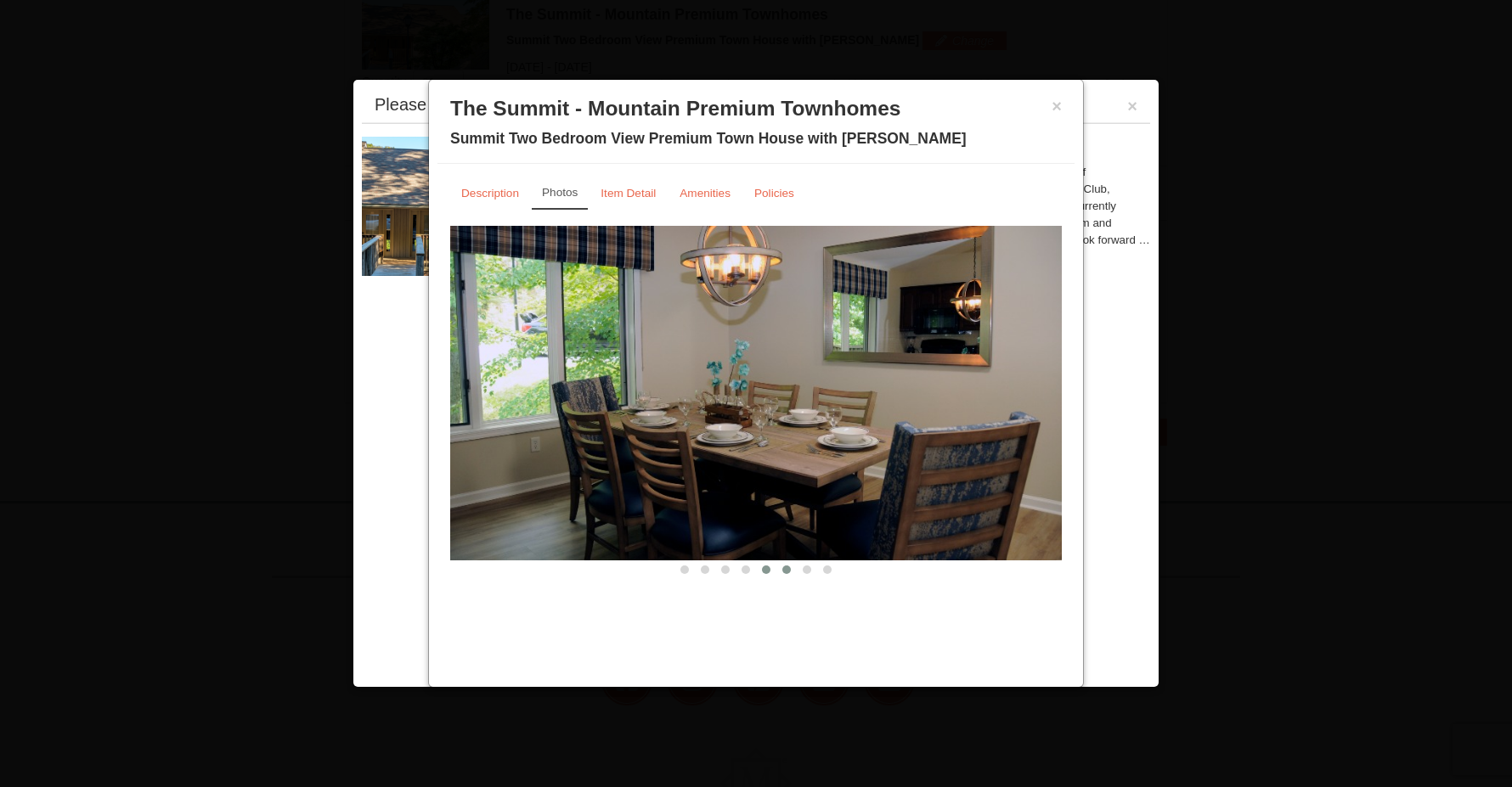
click at [784, 569] on span at bounding box center [786, 569] width 9 height 9
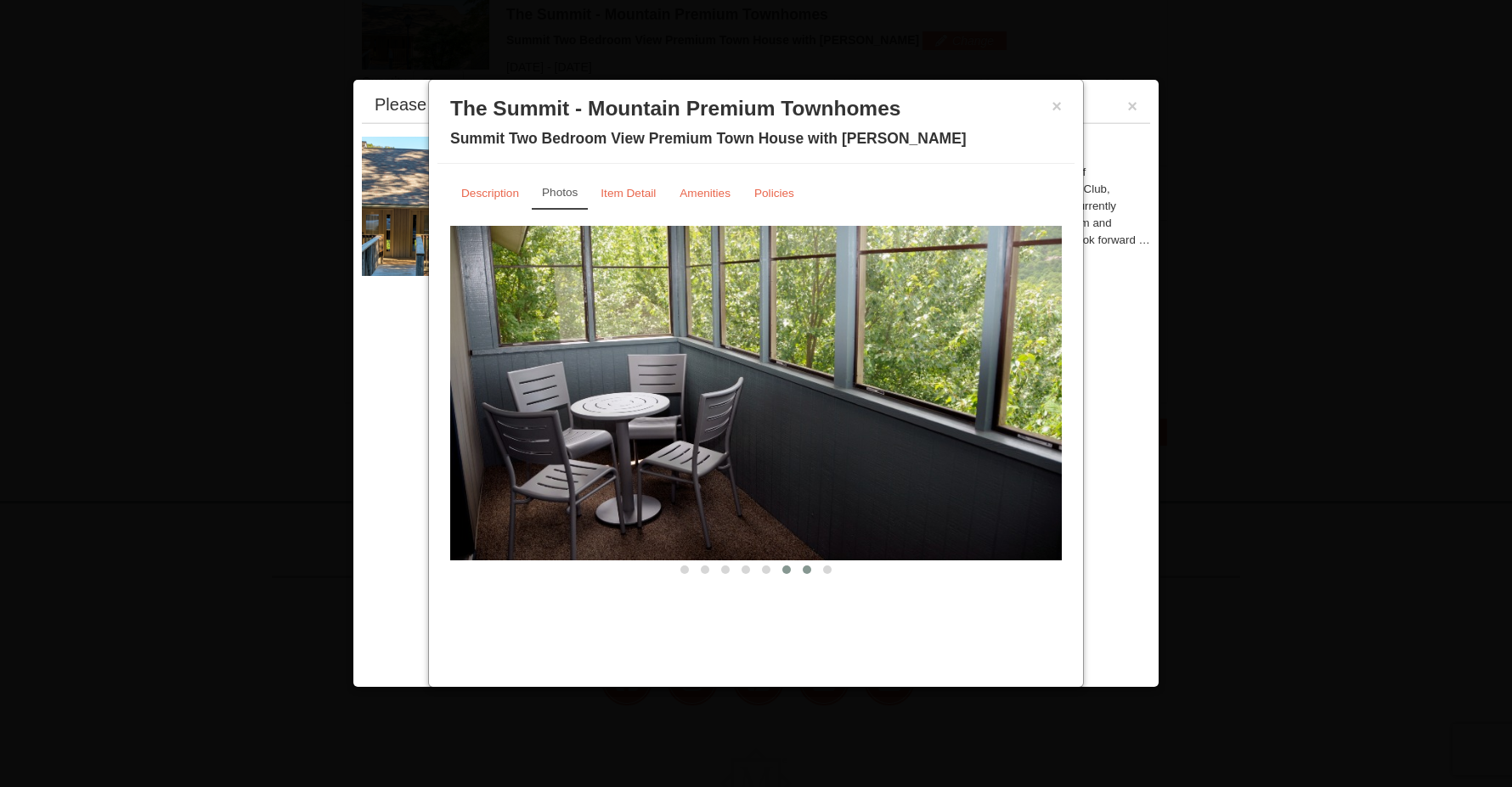
click at [803, 573] on button at bounding box center [807, 570] width 20 height 17
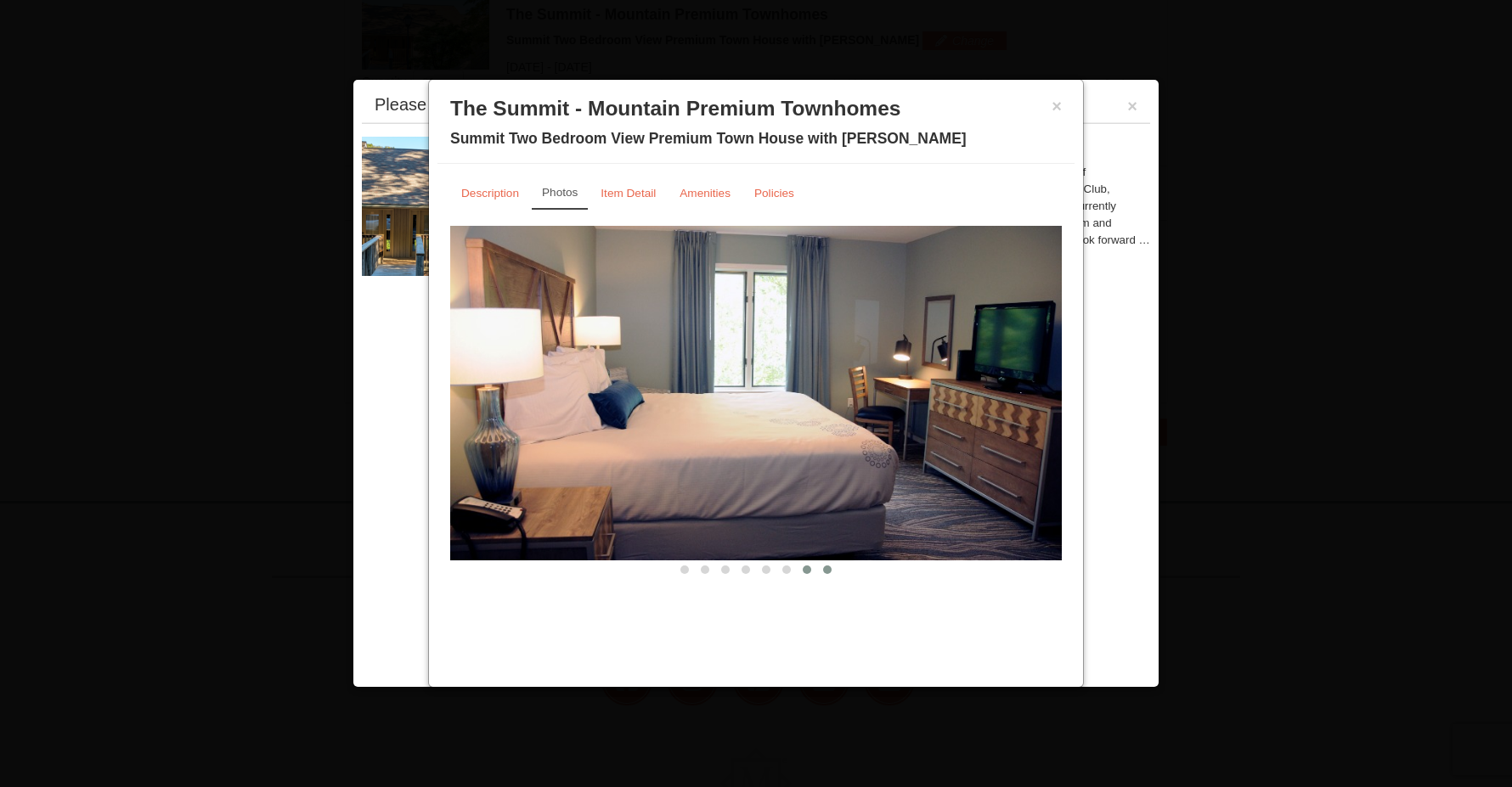
click at [820, 573] on button at bounding box center [827, 570] width 20 height 17
